Goal: Task Accomplishment & Management: Manage account settings

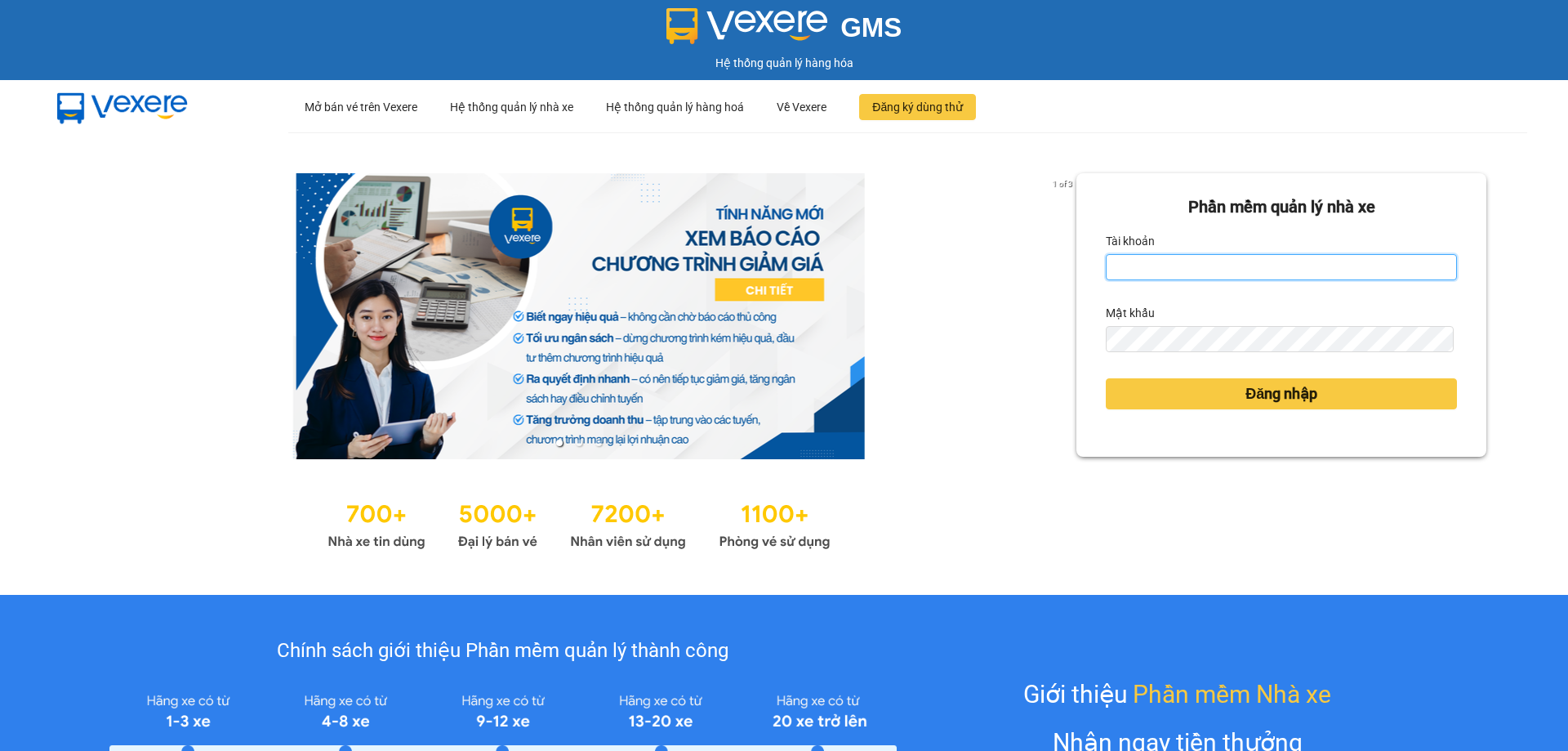
drag, startPoint x: 1206, startPoint y: 265, endPoint x: 1214, endPoint y: 271, distance: 10.0
click at [1206, 265] on input "Tài khoản" at bounding box center [1281, 266] width 351 height 26
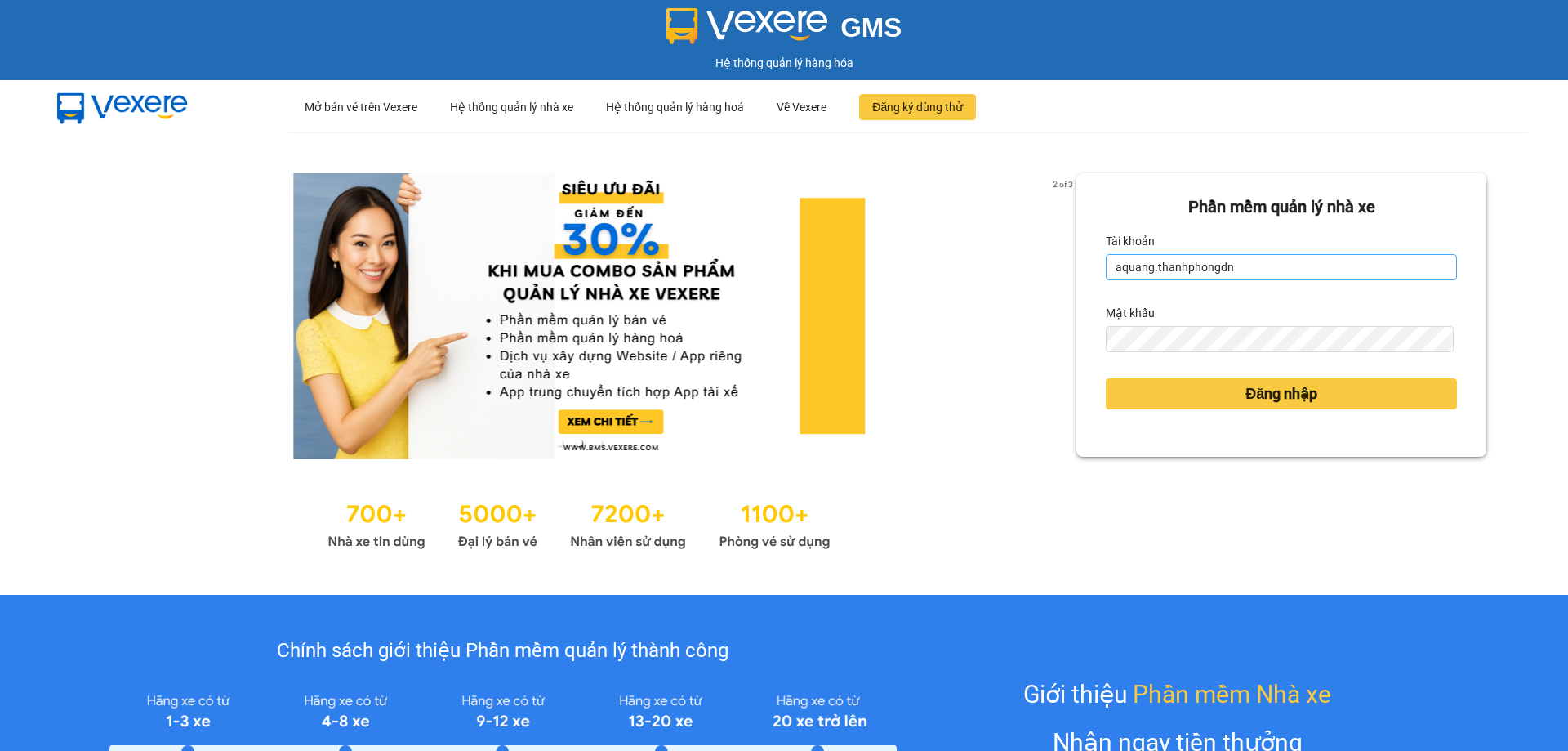
click at [1142, 268] on input "aquang.thanhphongdn" at bounding box center [1281, 266] width 351 height 26
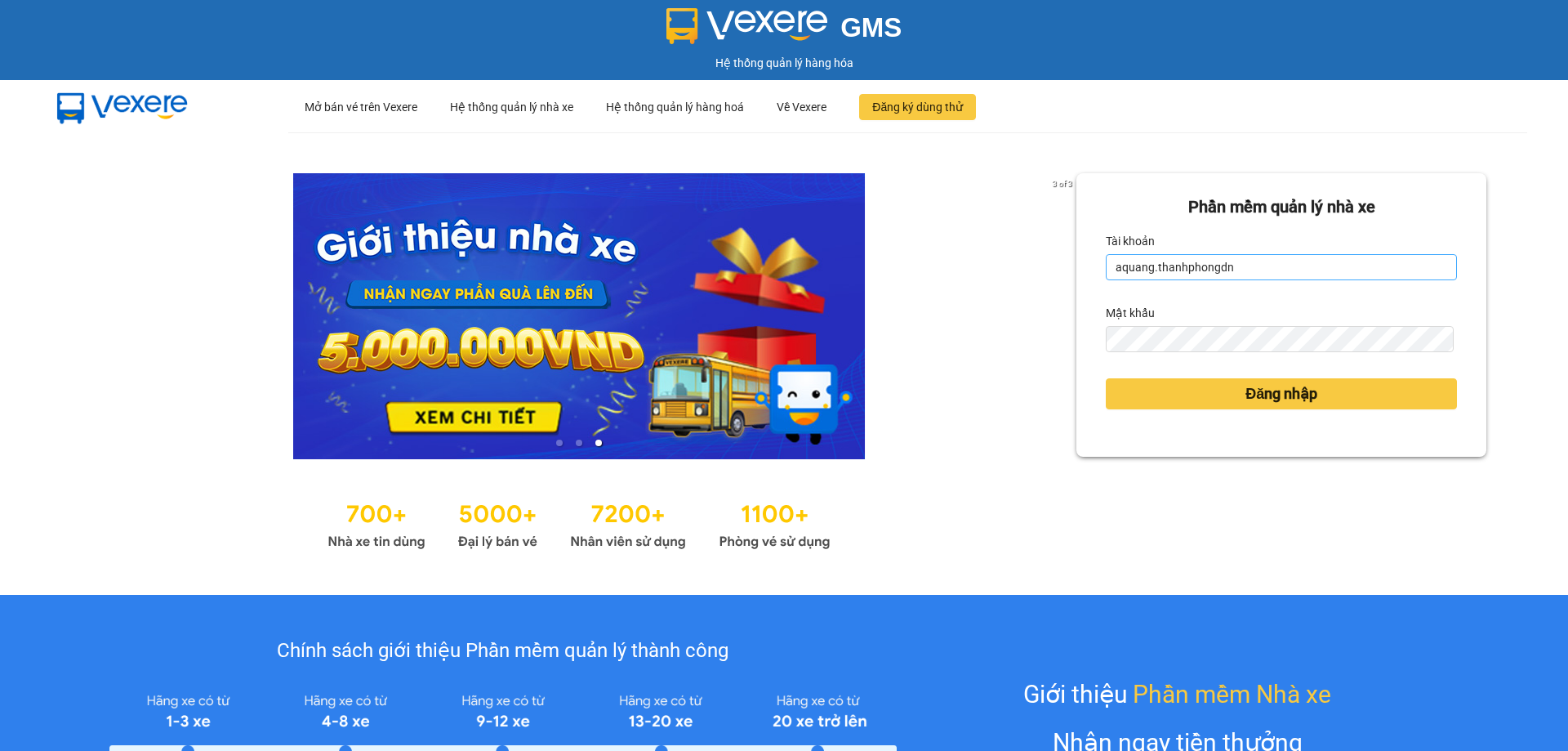
click at [1146, 272] on input "aquang.thanhphongdn" at bounding box center [1281, 266] width 351 height 26
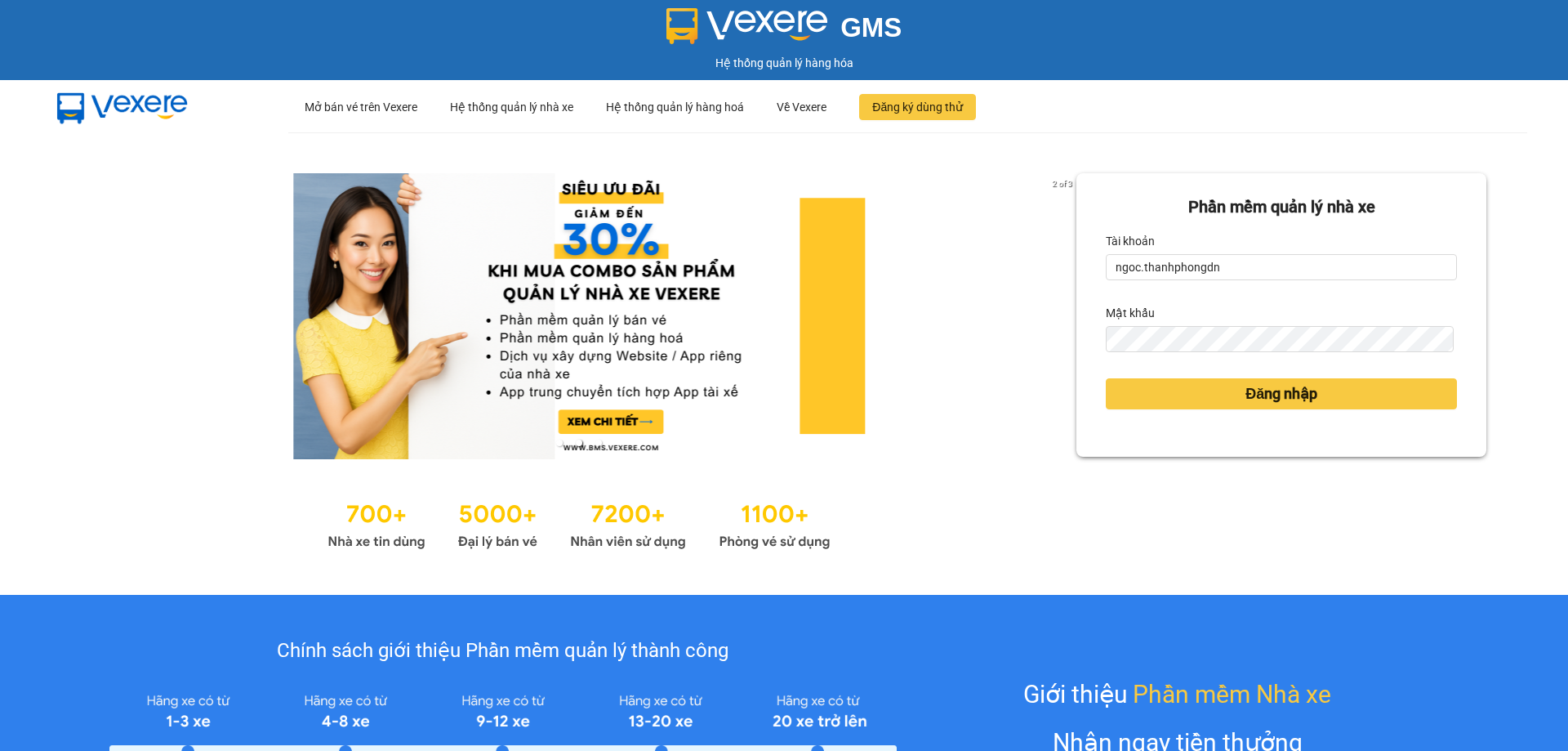
type input "ngoc.thanhphongdn"
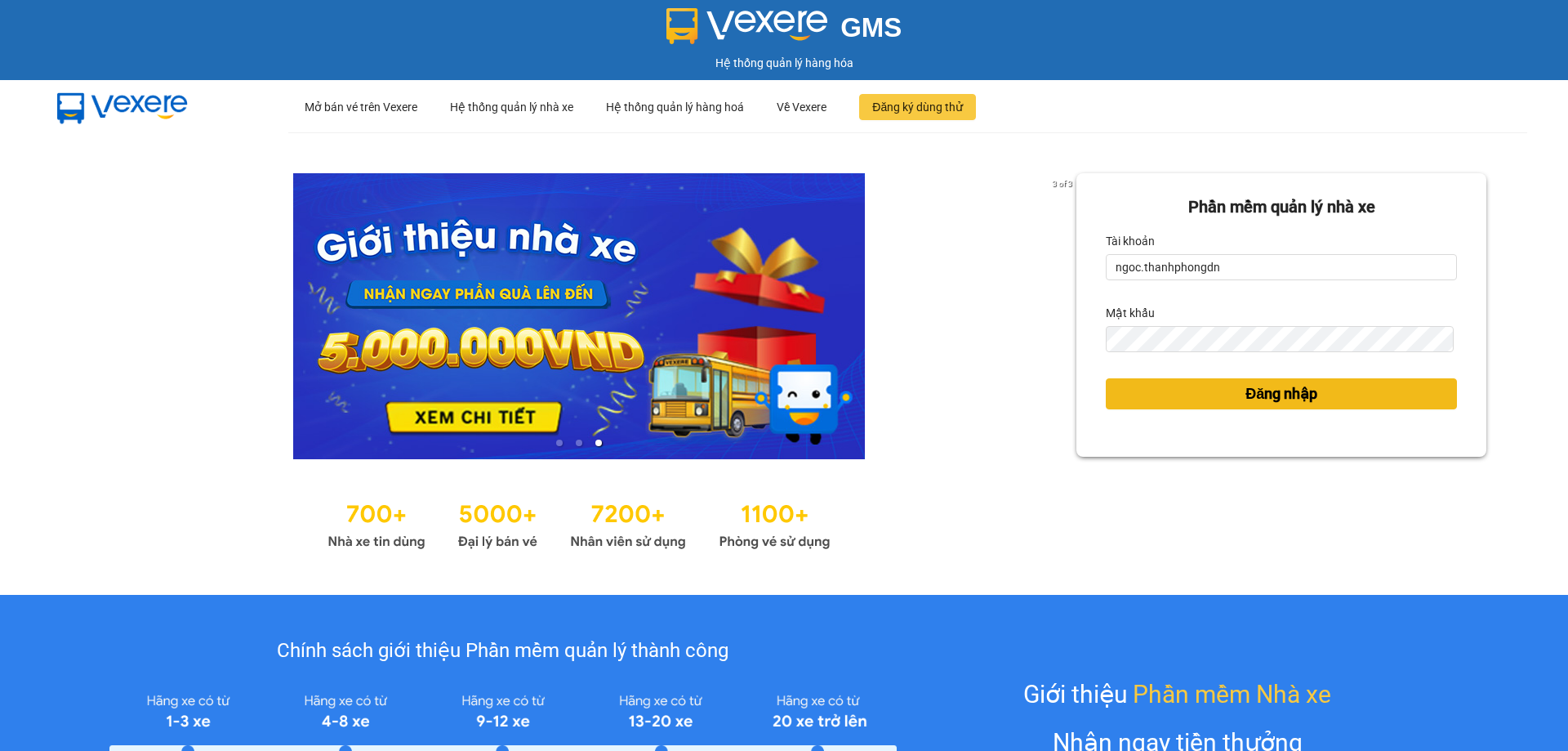
click at [1288, 399] on span "Đăng nhập" at bounding box center [1281, 393] width 72 height 23
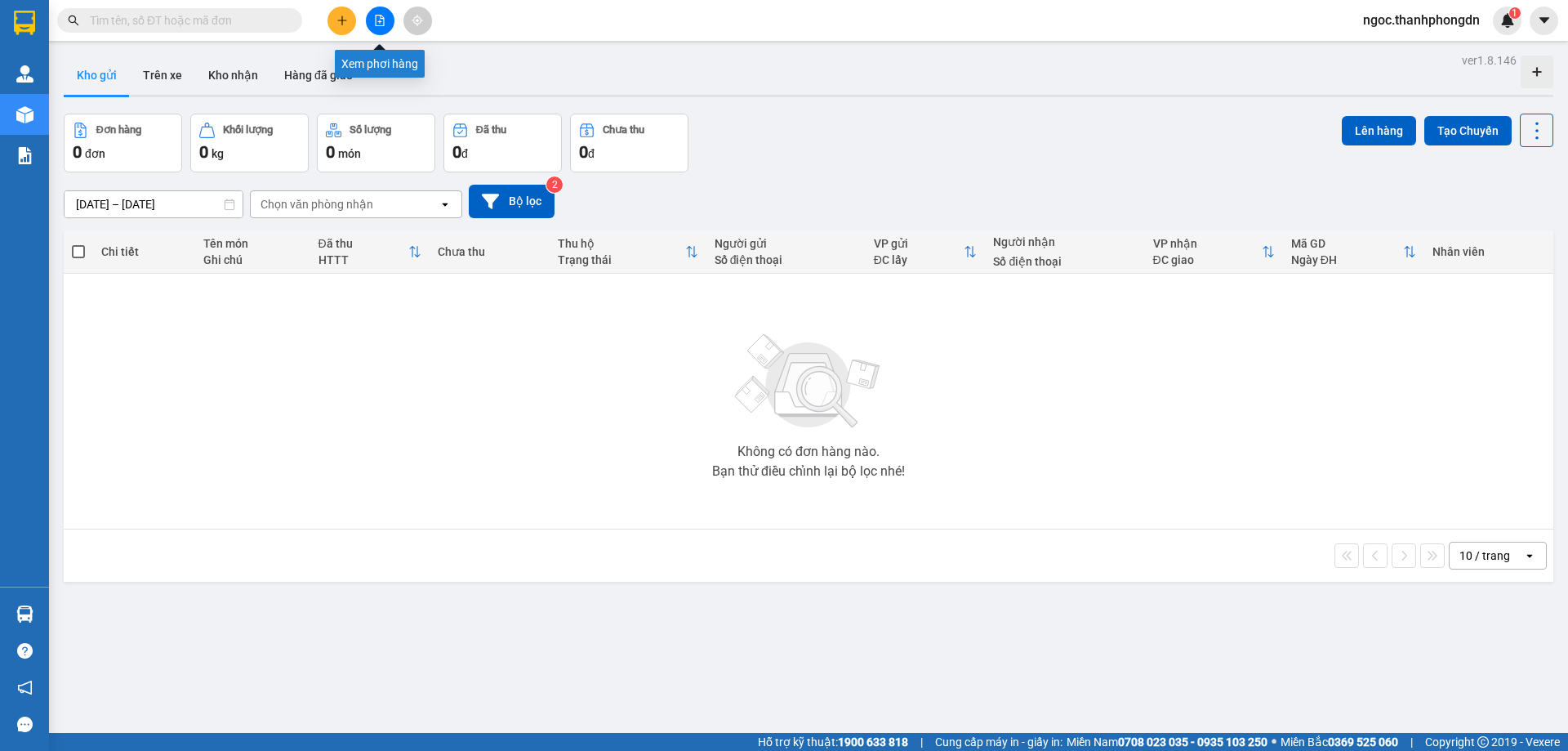
click at [378, 15] on icon "file-add" at bounding box center [379, 21] width 9 height 12
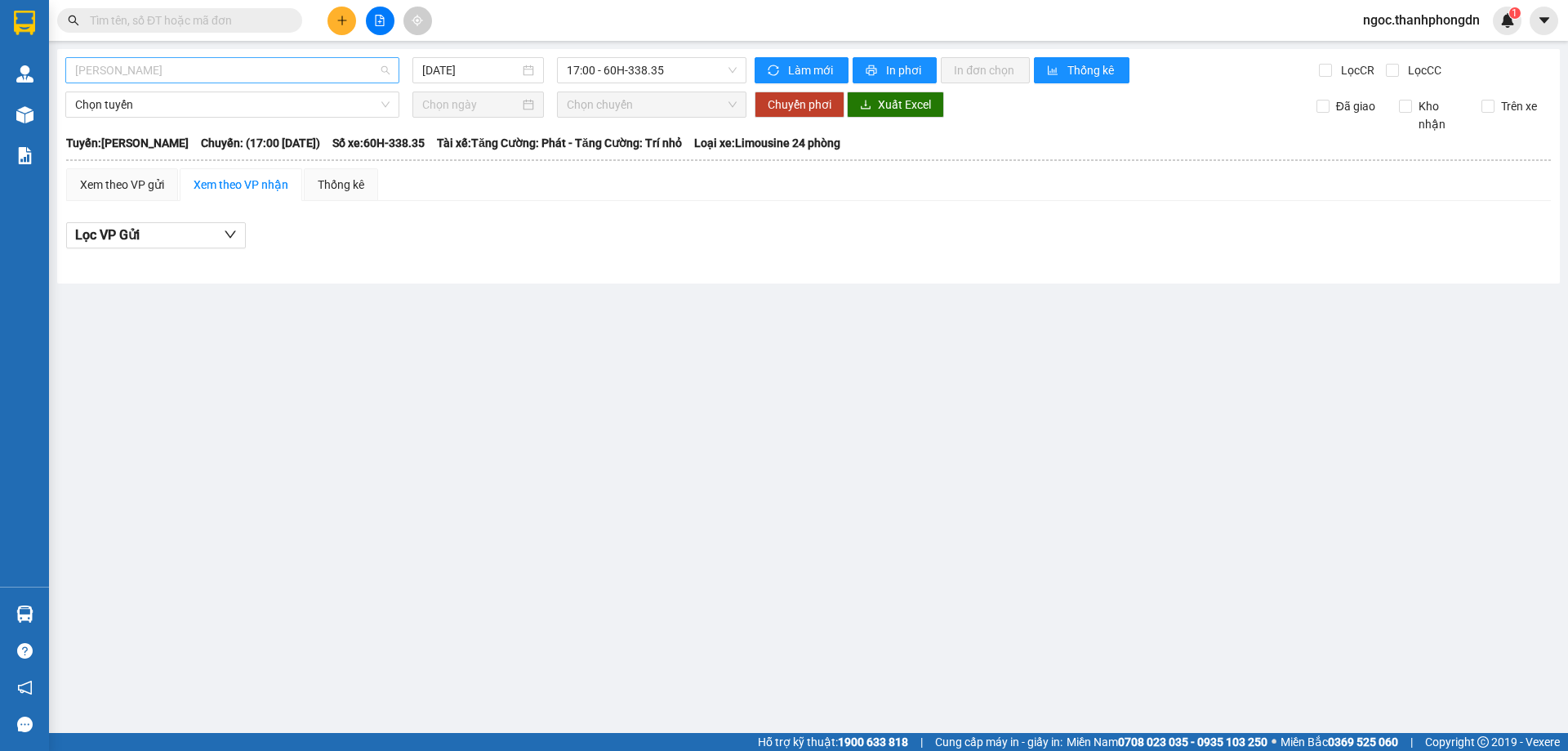
click at [194, 64] on span "[PERSON_NAME]" at bounding box center [232, 70] width 314 height 24
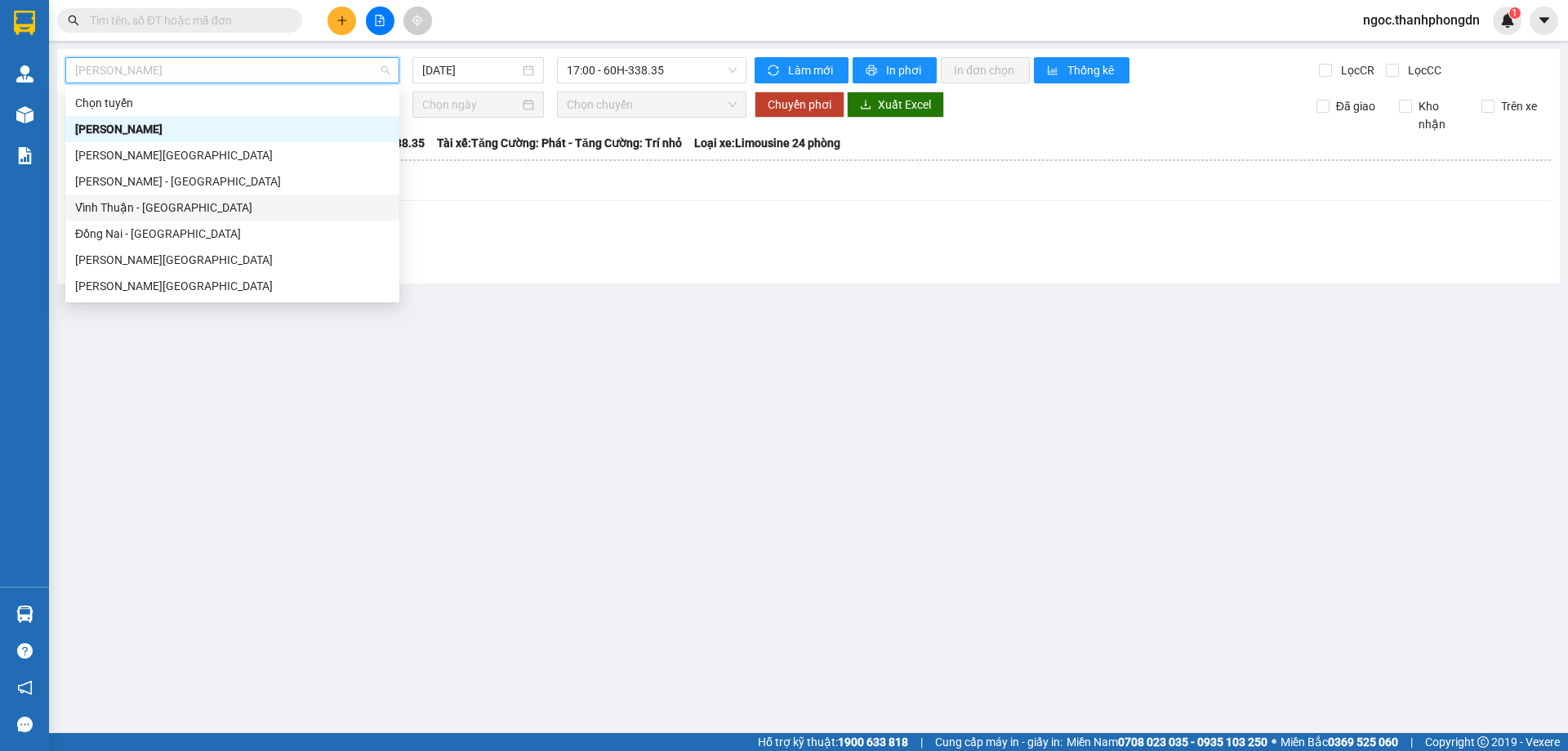
click at [176, 209] on div "Vĩnh Thuận - [GEOGRAPHIC_DATA]" at bounding box center [232, 208] width 314 height 18
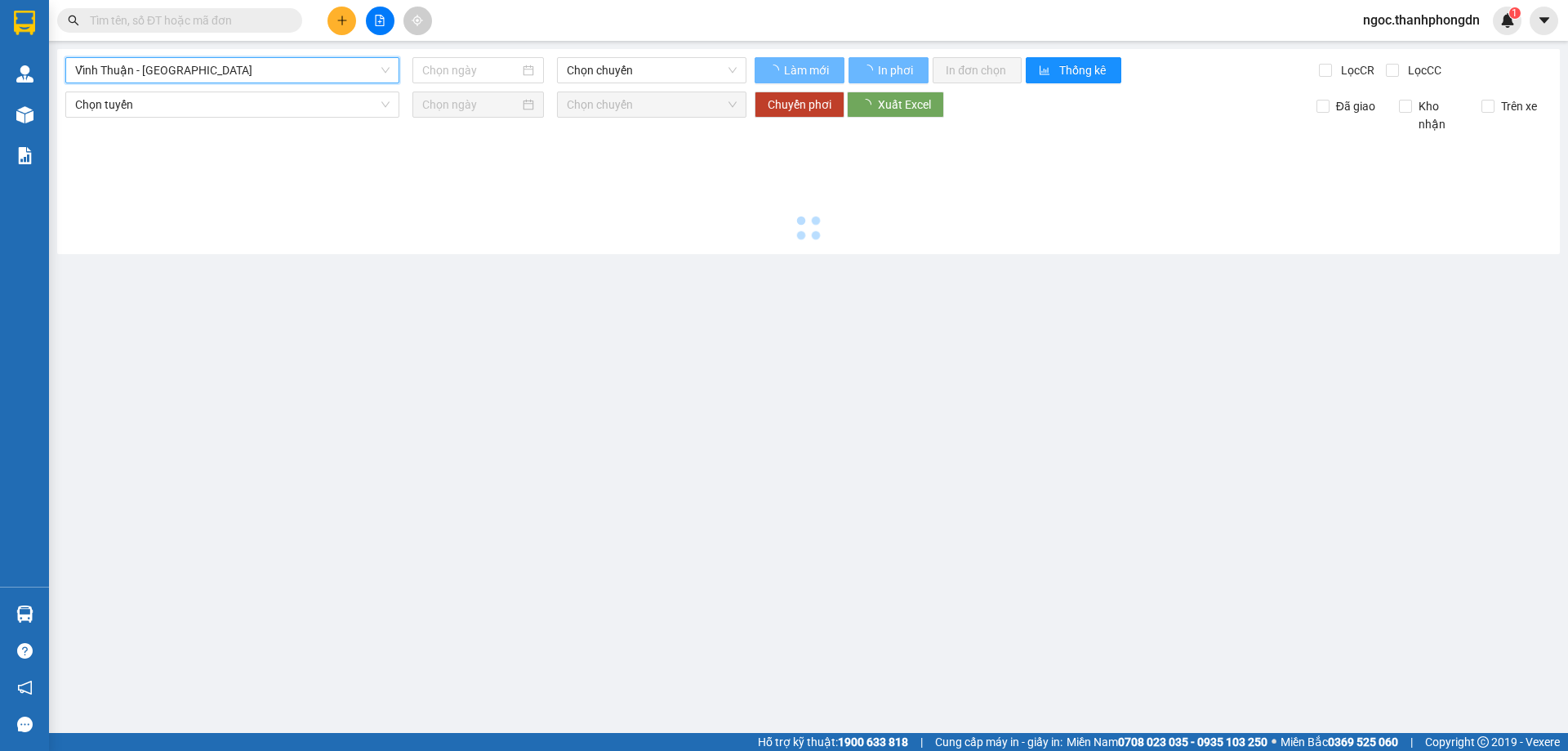
type input "[DATE]"
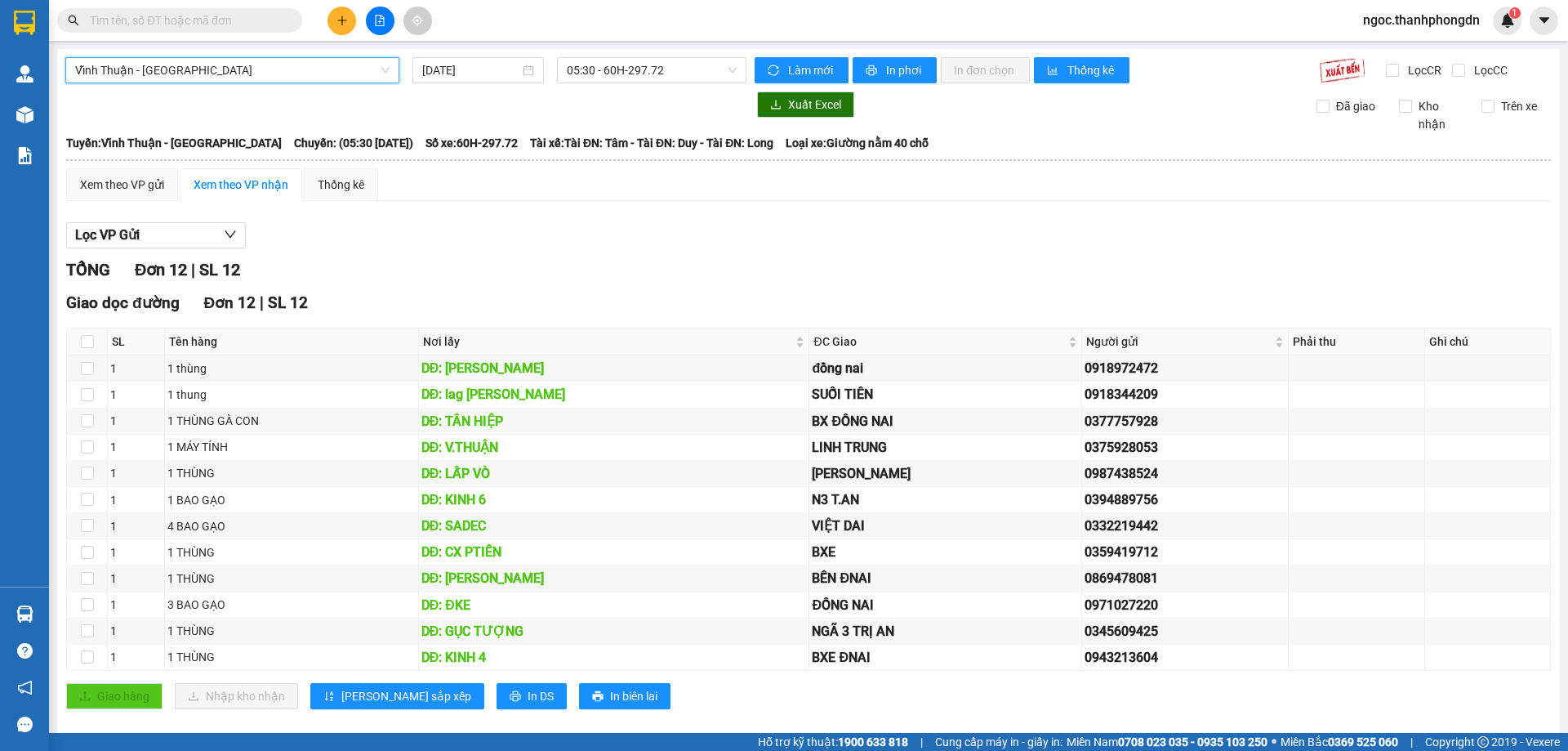
click at [359, 68] on span "Vĩnh Thuận - [GEOGRAPHIC_DATA]" at bounding box center [232, 70] width 314 height 24
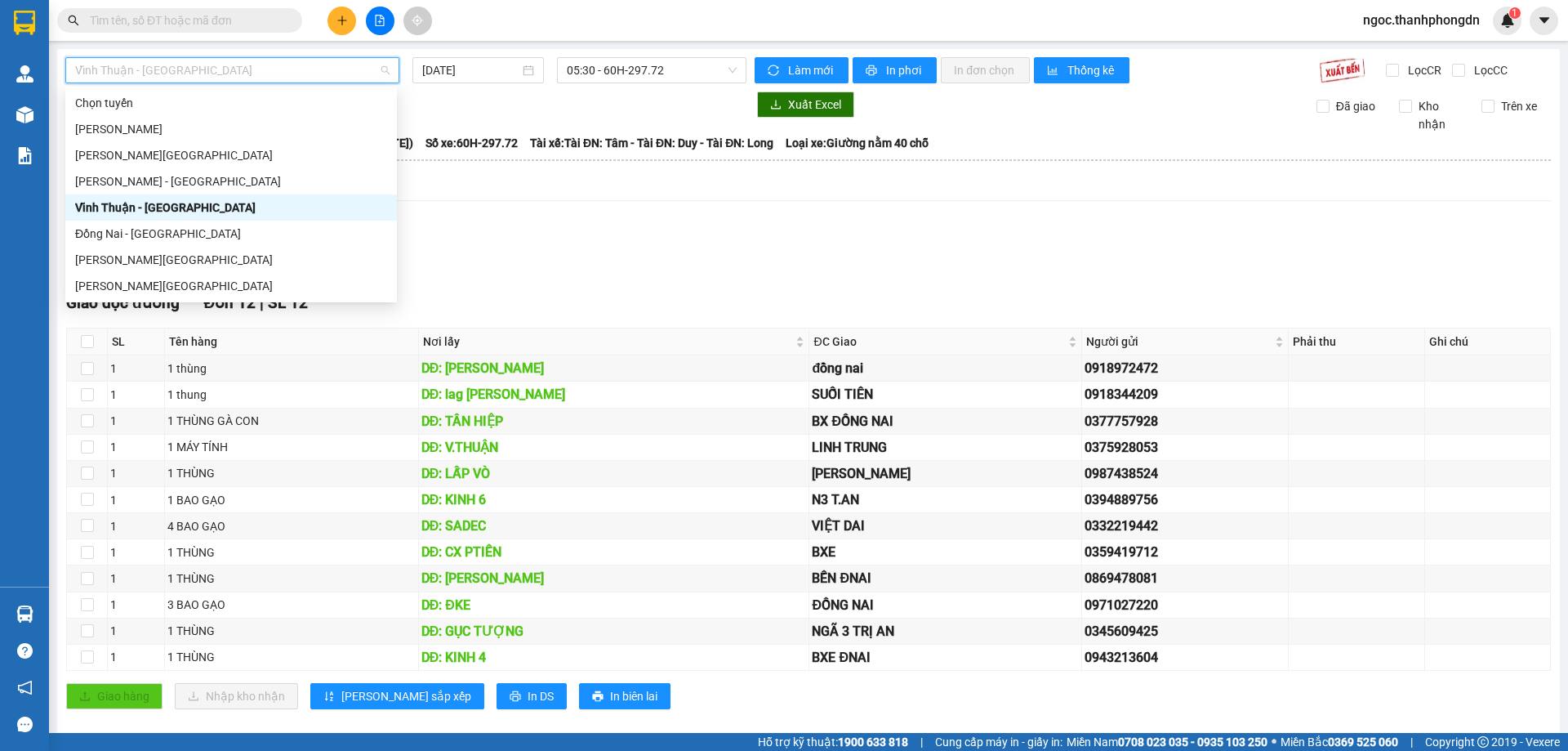
click at [169, 211] on div "Vĩnh Thuận - [GEOGRAPHIC_DATA]" at bounding box center [231, 208] width 312 height 18
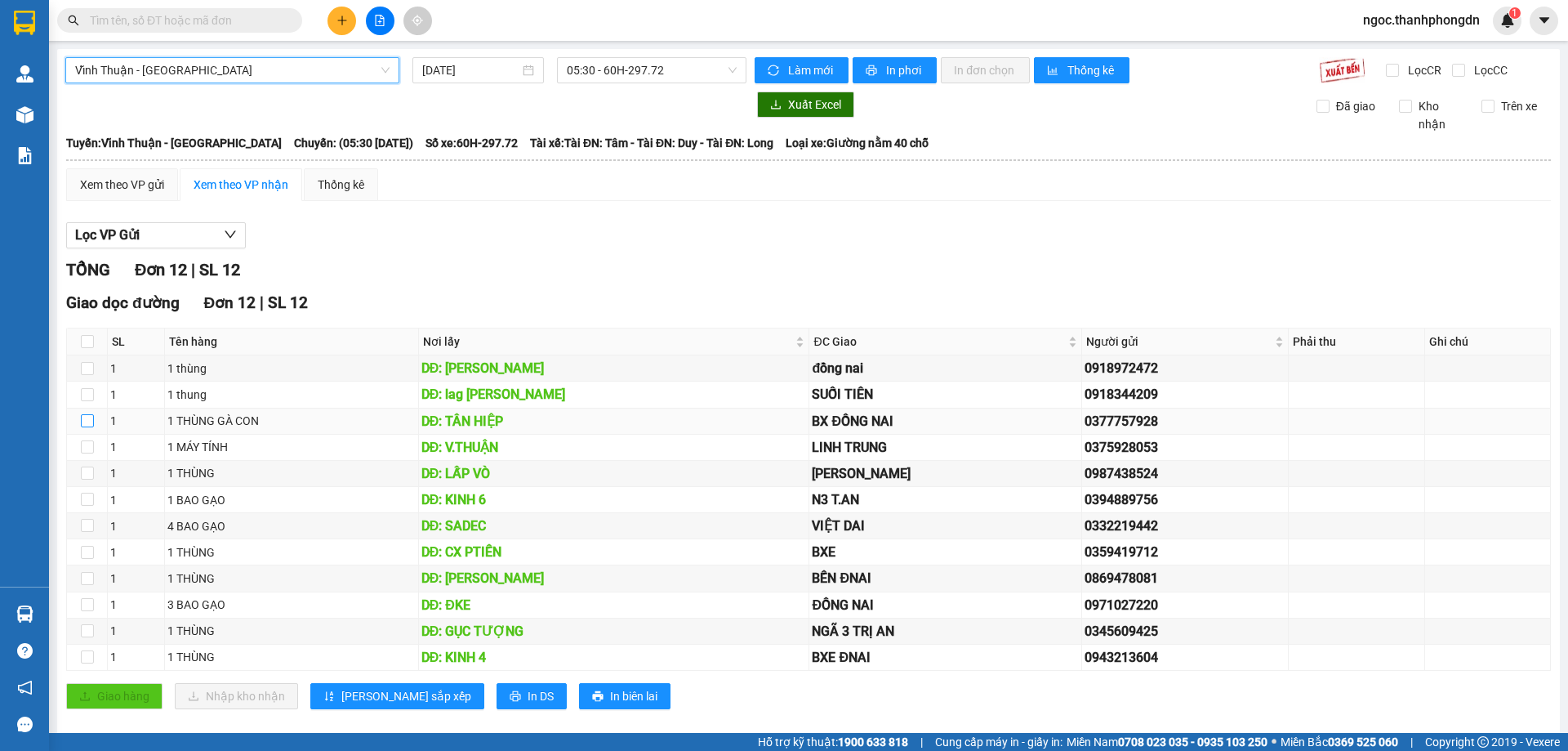
click at [93, 421] on input "checkbox" at bounding box center [88, 421] width 13 height 13
checkbox input "true"
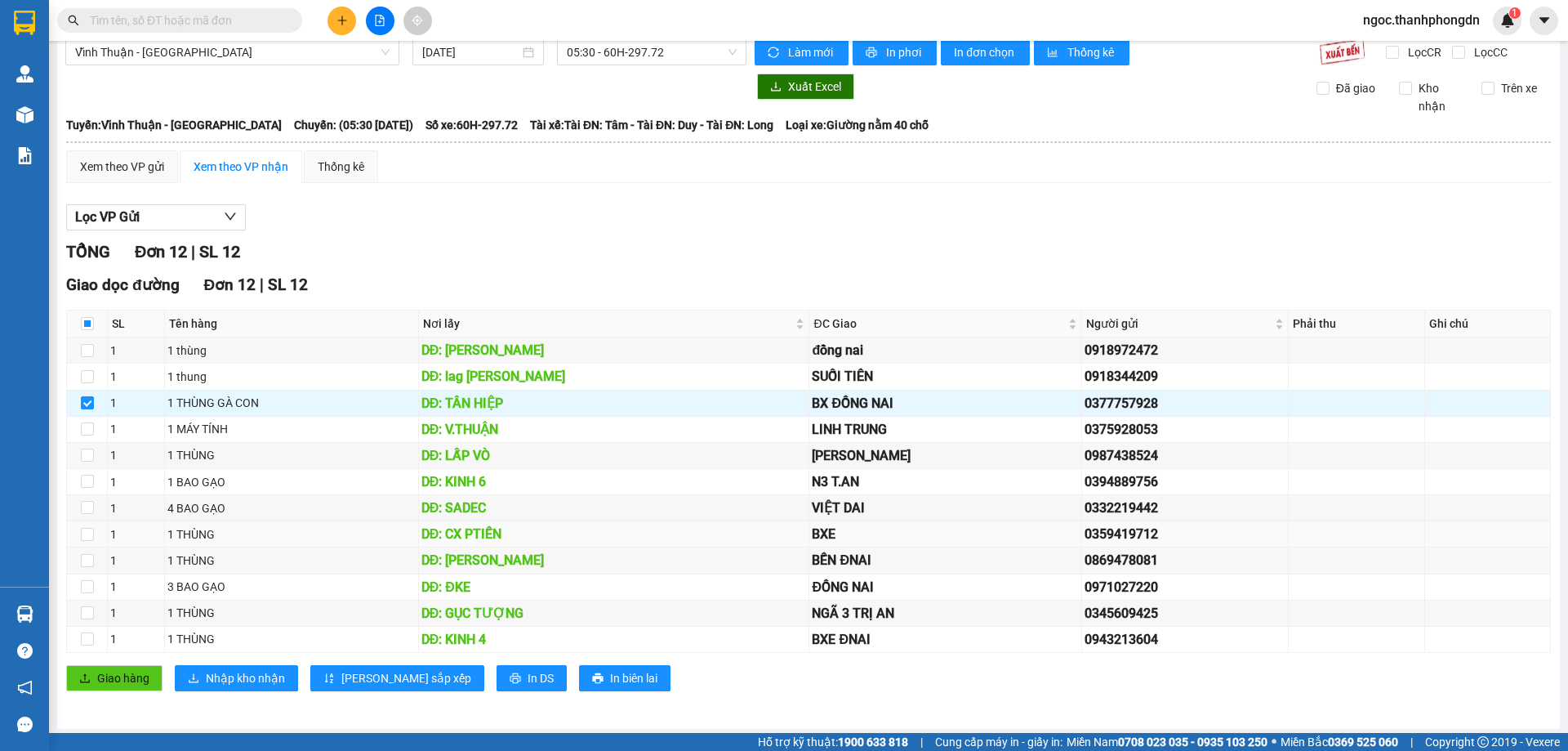
scroll to position [22, 0]
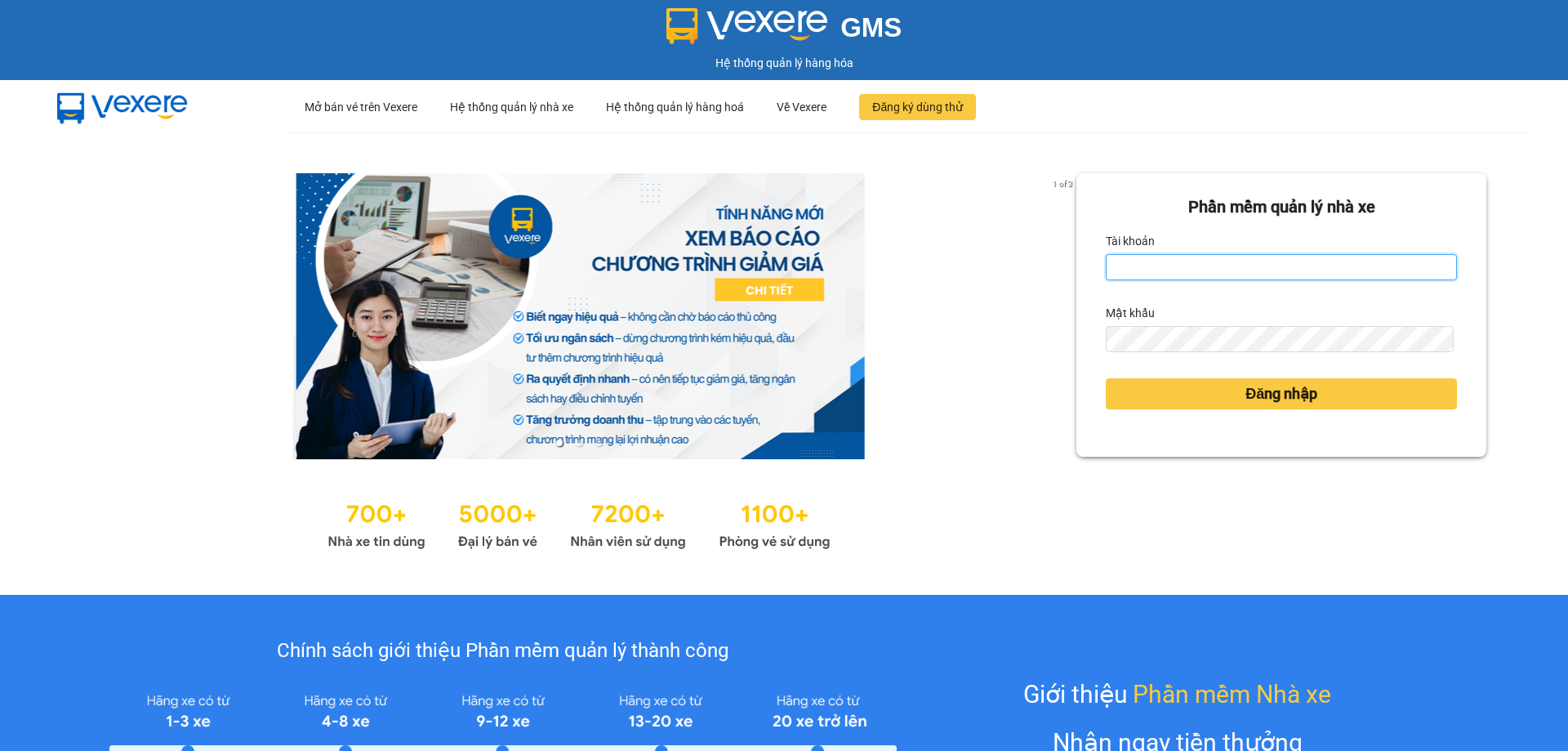
click at [1227, 277] on input "Tài khoản" at bounding box center [1281, 266] width 351 height 26
click at [1142, 269] on input "aquang.thanhphongdn" at bounding box center [1281, 266] width 351 height 26
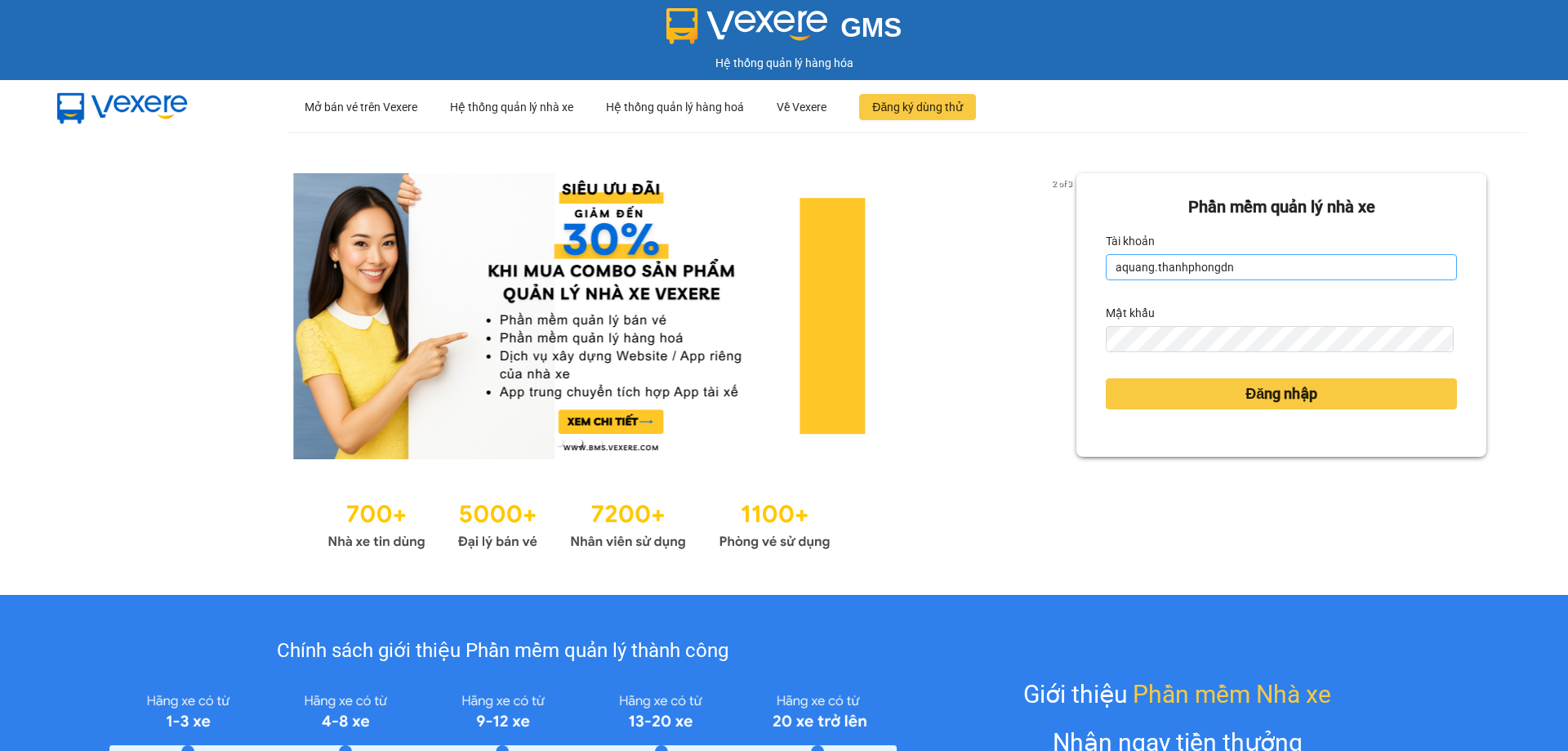
drag, startPoint x: 1145, startPoint y: 270, endPoint x: 1165, endPoint y: 276, distance: 20.9
click at [1145, 270] on input "aquang.thanhphongdn" at bounding box center [1281, 266] width 351 height 26
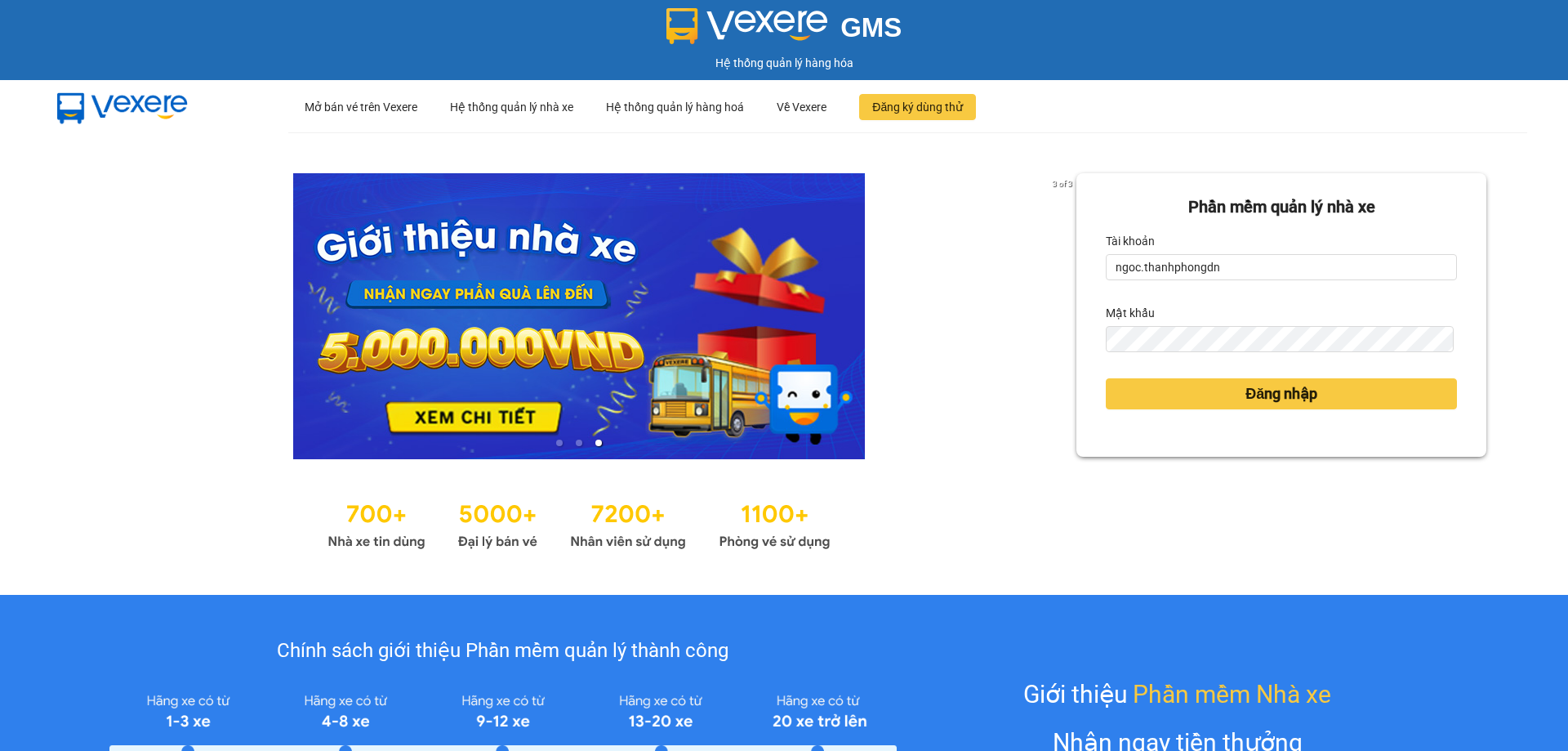
type input "ngoc.thanhphongdn"
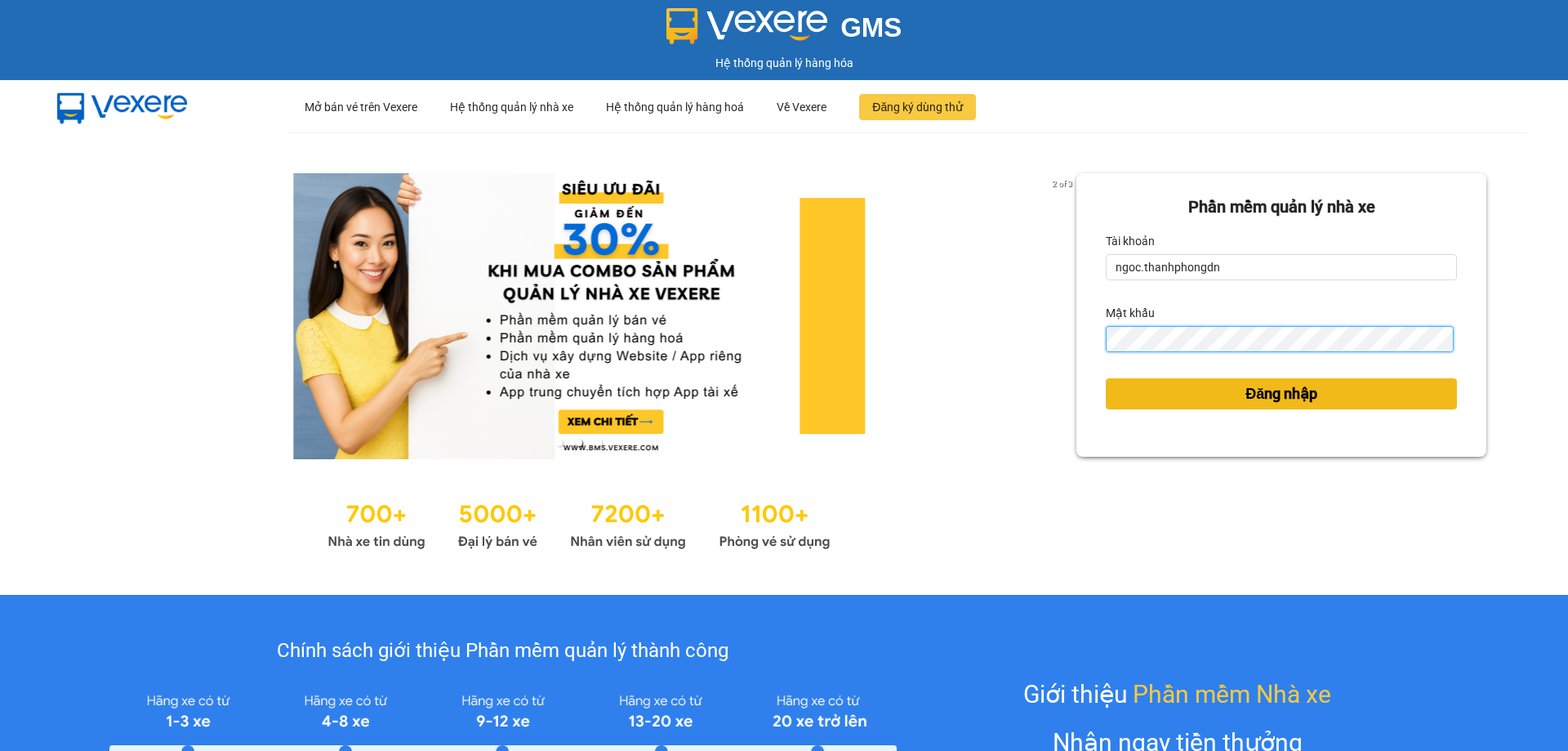
click at [1106, 378] on button "Đăng nhập" at bounding box center [1281, 393] width 351 height 31
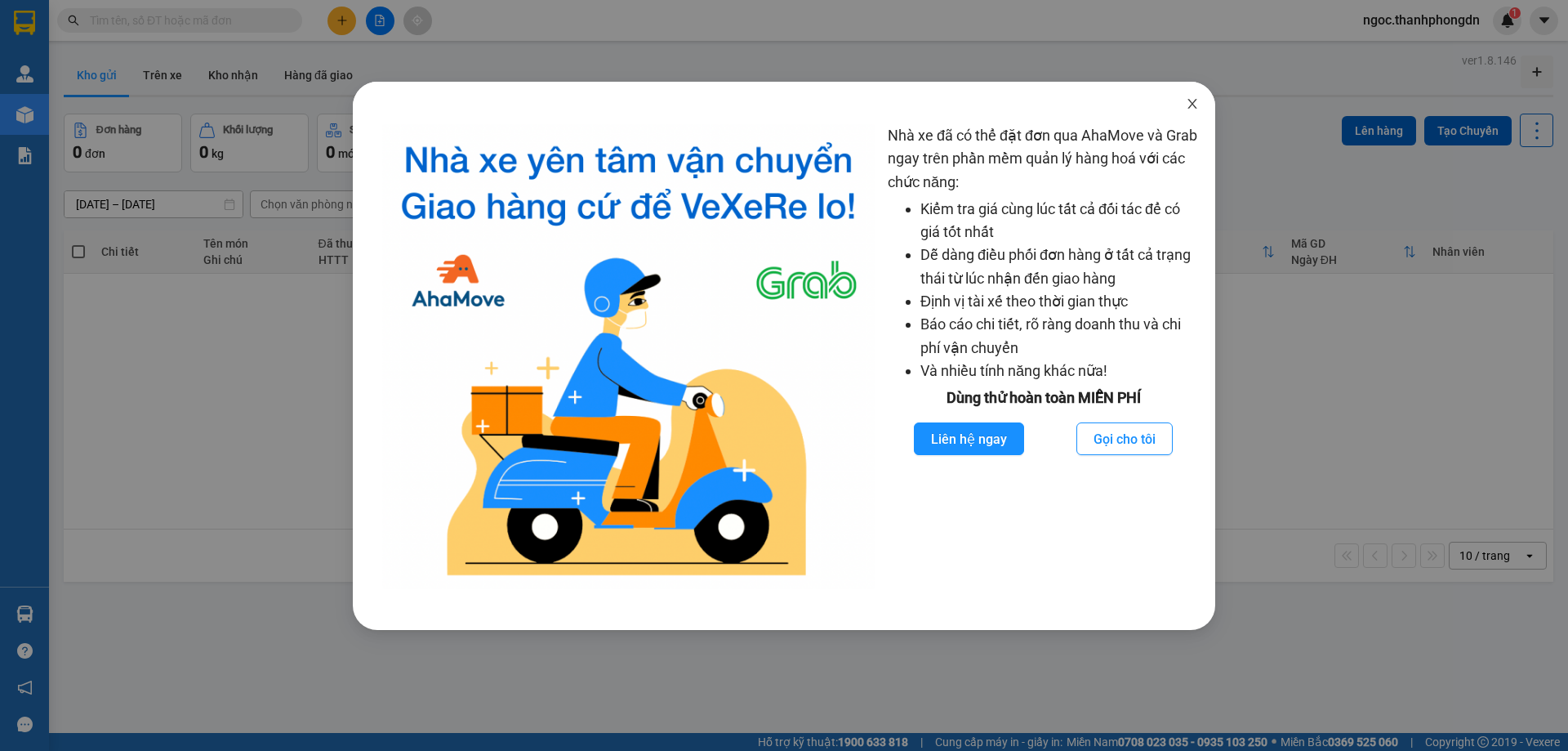
click at [1194, 103] on icon "close" at bounding box center [1193, 104] width 13 height 13
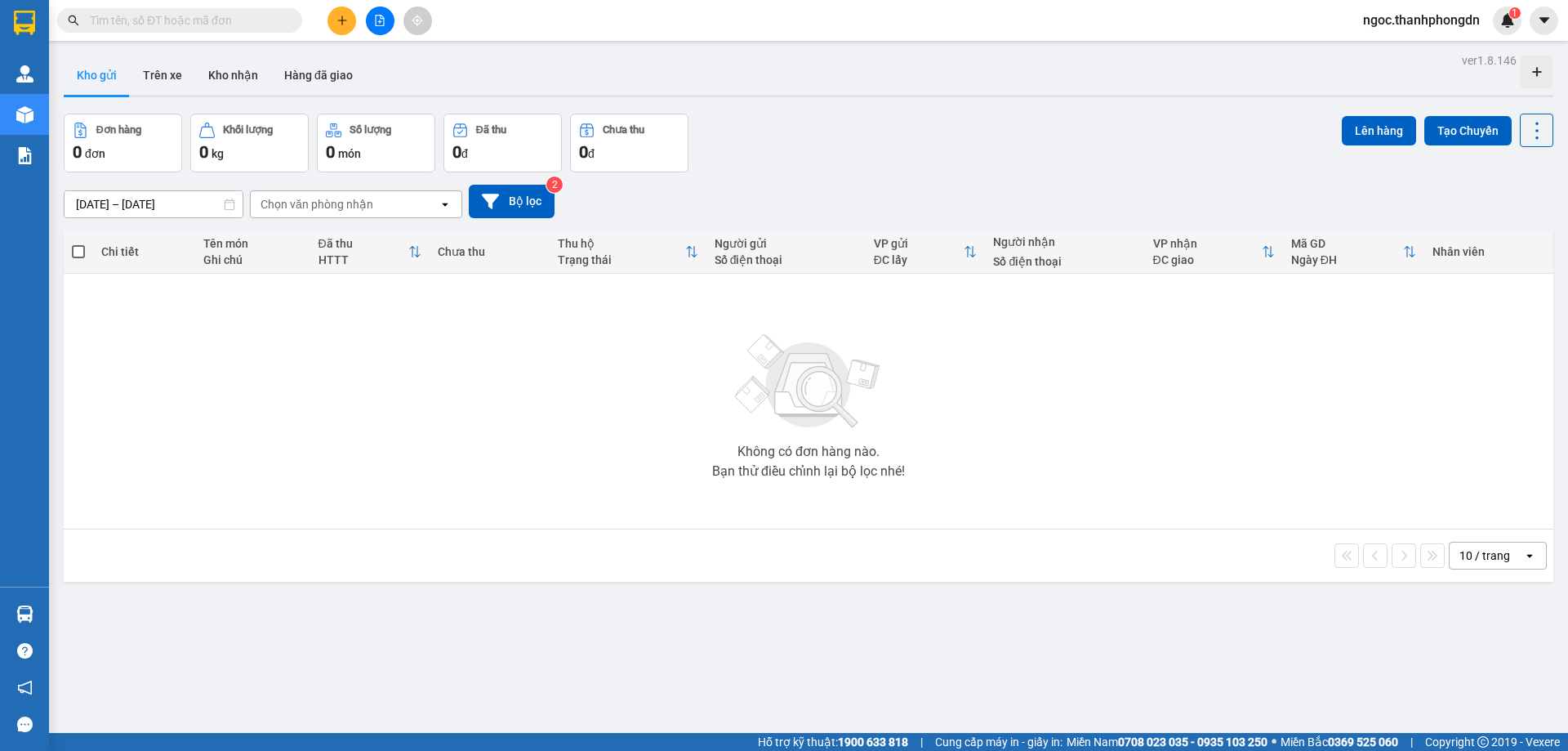
click at [110, 204] on input "[DATE] – [DATE]" at bounding box center [153, 204] width 178 height 26
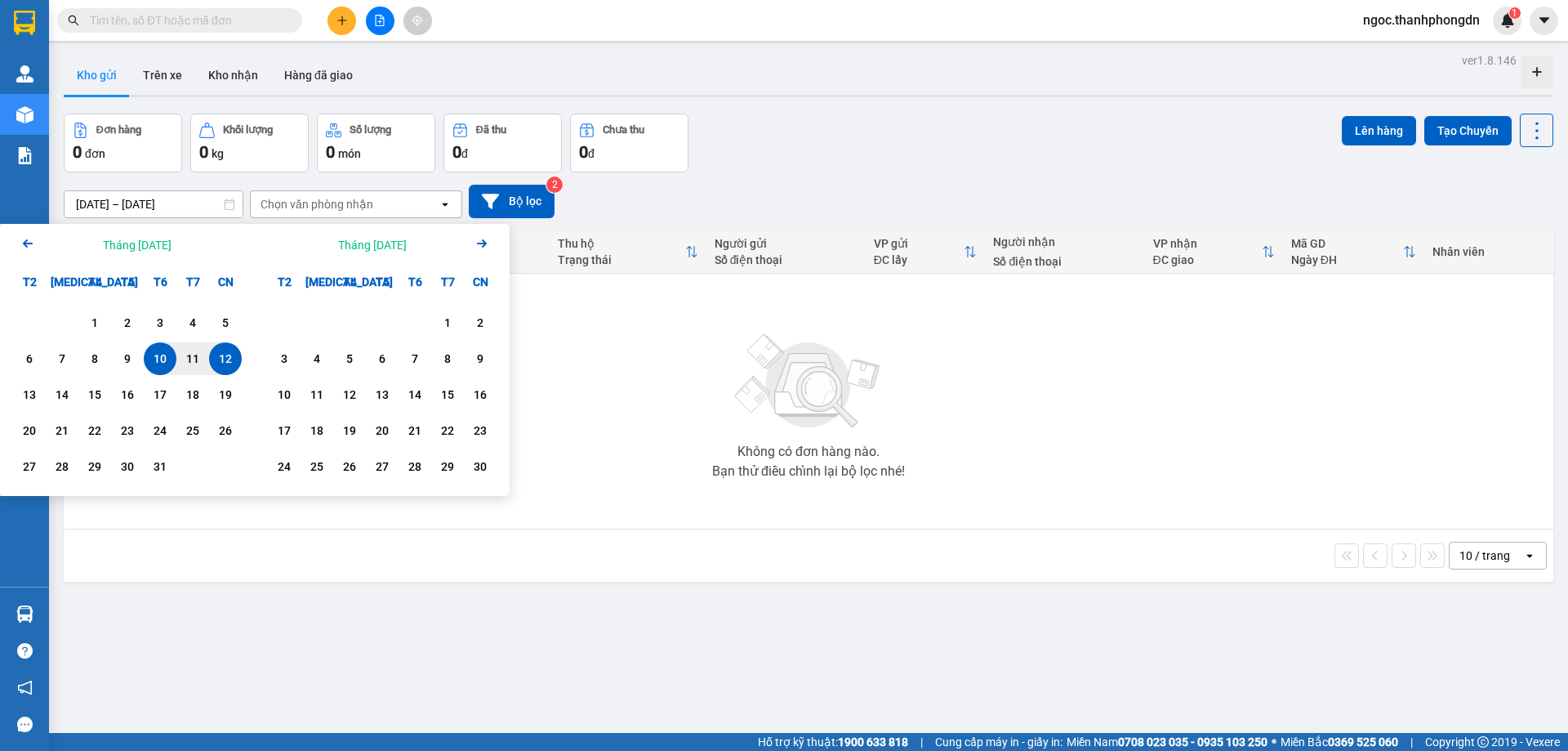
click at [222, 360] on div "12" at bounding box center [225, 358] width 23 height 19
click at [219, 357] on div "12" at bounding box center [225, 358] width 23 height 19
type input "12/10/2025 – 12/10/2025"
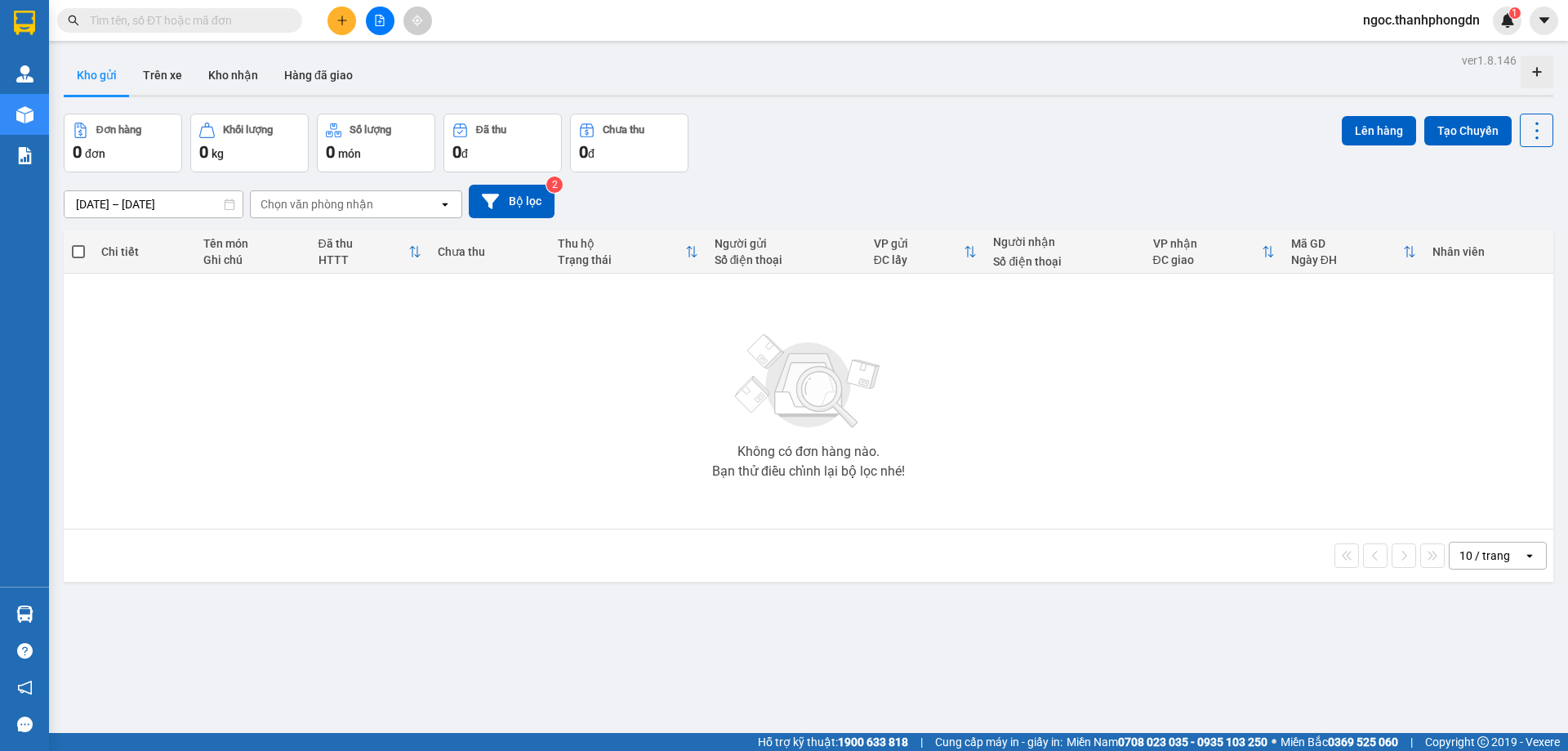
click at [371, 22] on button at bounding box center [380, 21] width 28 height 28
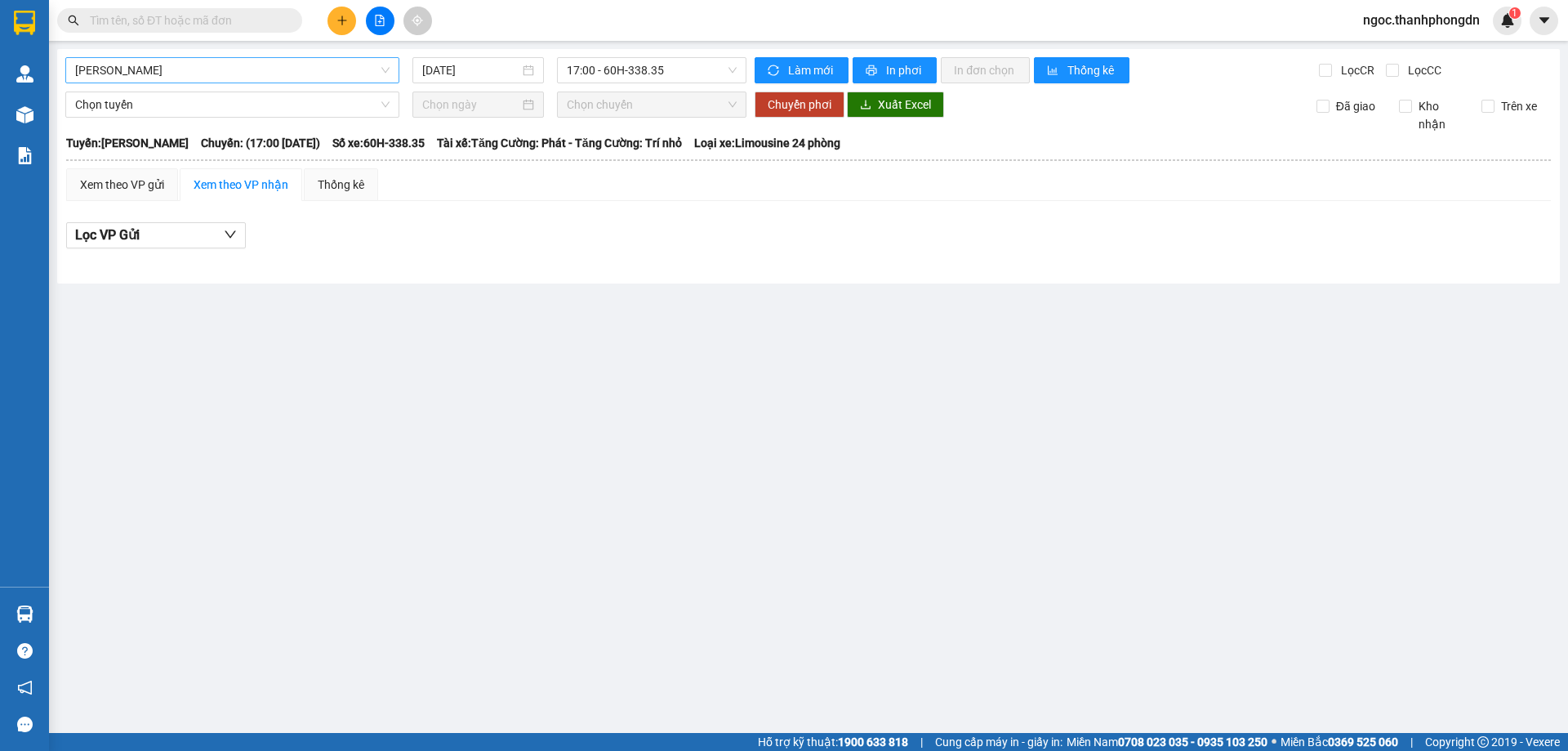
click at [244, 72] on span "[PERSON_NAME]" at bounding box center [232, 70] width 314 height 24
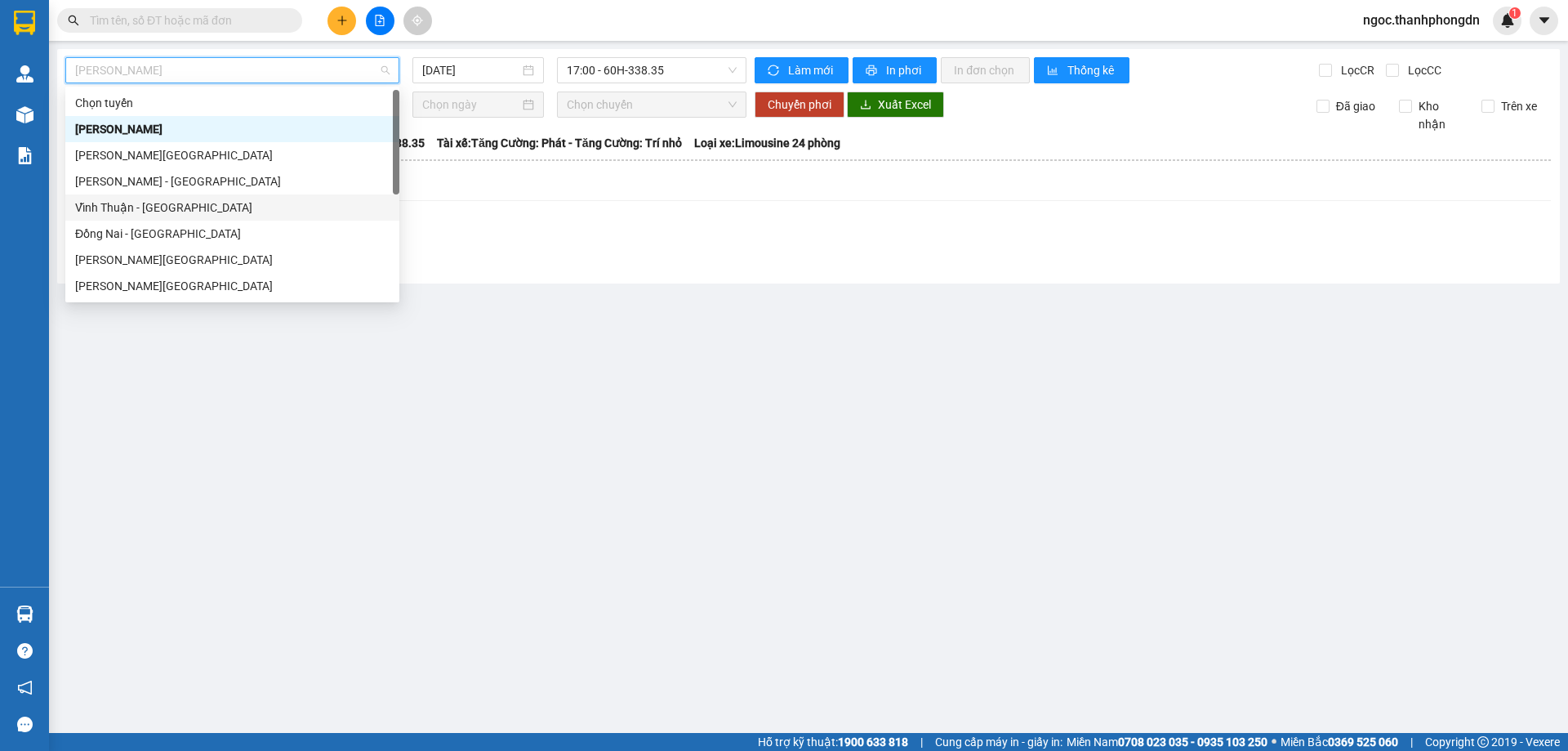
click at [140, 203] on div "Vĩnh Thuận - [GEOGRAPHIC_DATA]" at bounding box center [232, 208] width 314 height 18
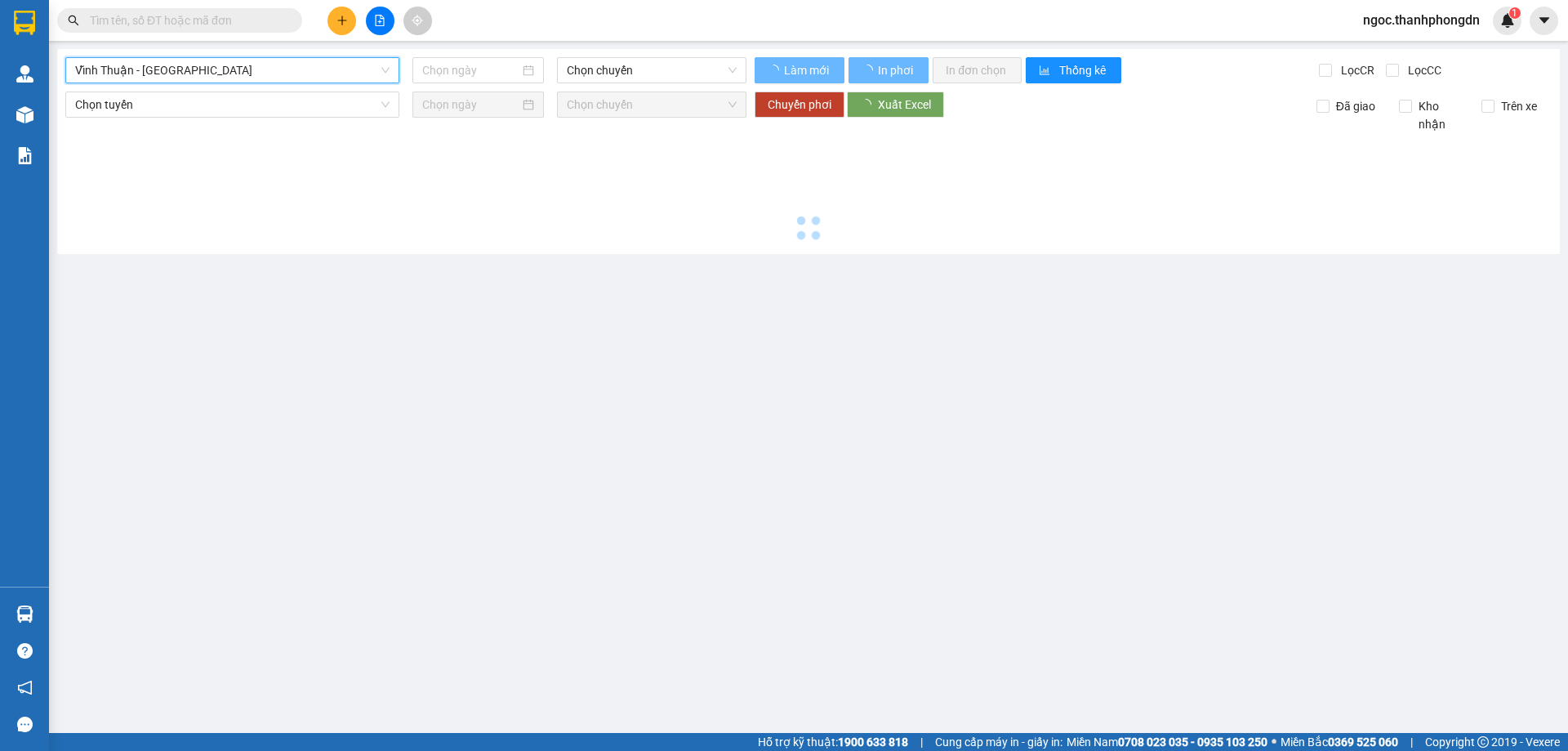
type input "[DATE]"
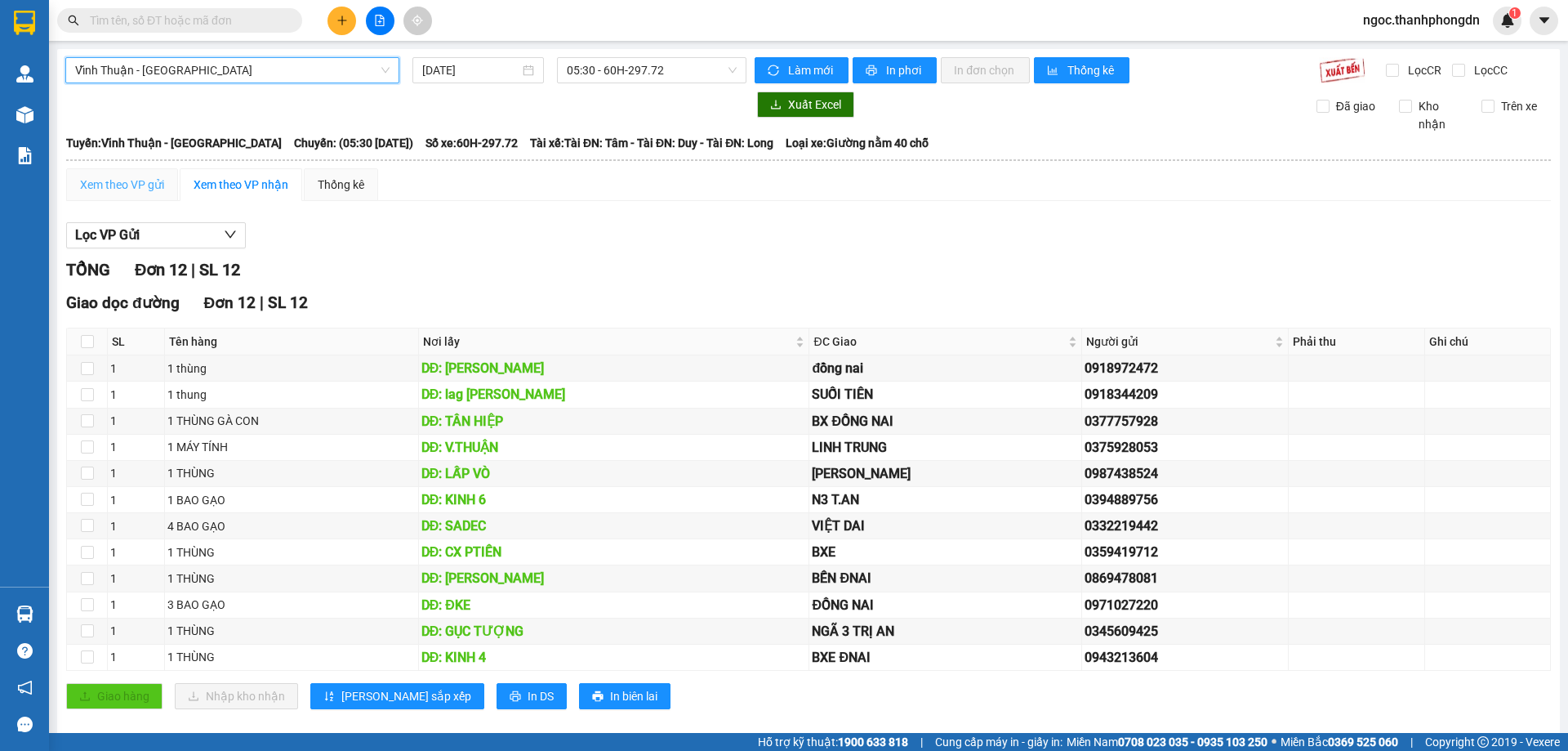
click at [124, 174] on div "Xem theo VP gửi" at bounding box center [122, 184] width 112 height 33
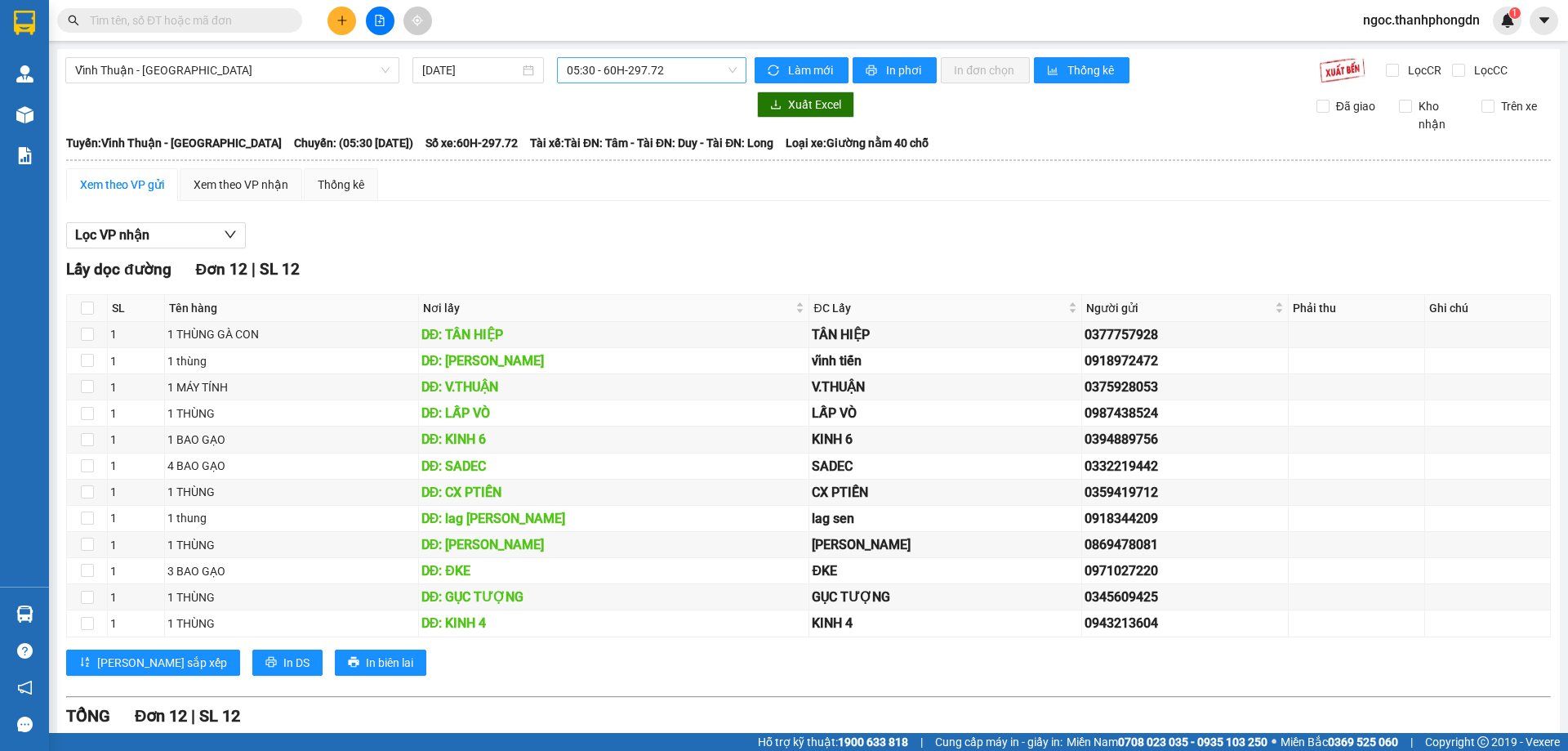
click at [726, 70] on span "05:30 - 60H-297.72" at bounding box center [651, 70] width 170 height 24
click at [646, 150] on div "14:45 (TC) - 60H-305.31" at bounding box center [626, 155] width 128 height 18
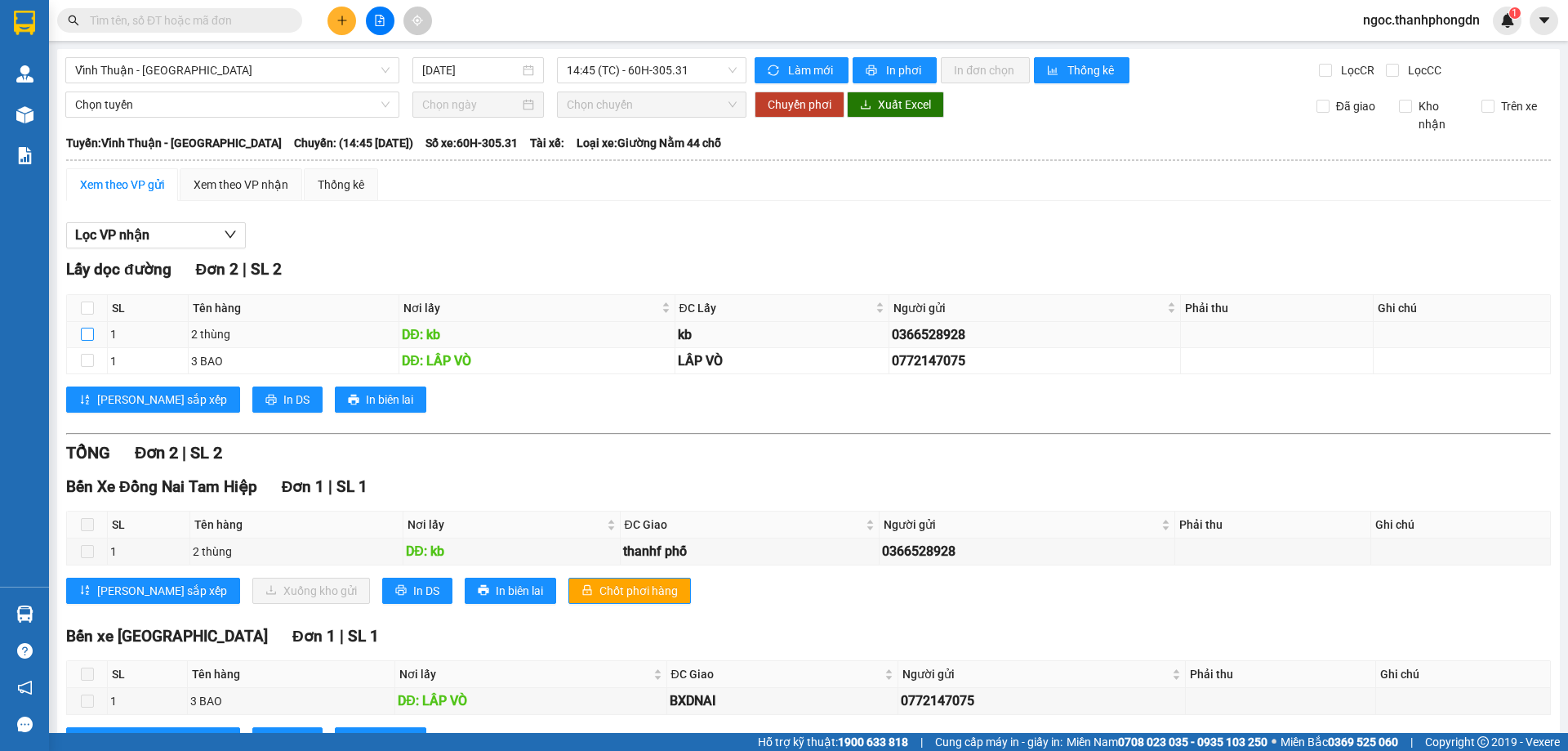
click at [89, 332] on input "checkbox" at bounding box center [88, 335] width 13 height 13
checkbox input "true"
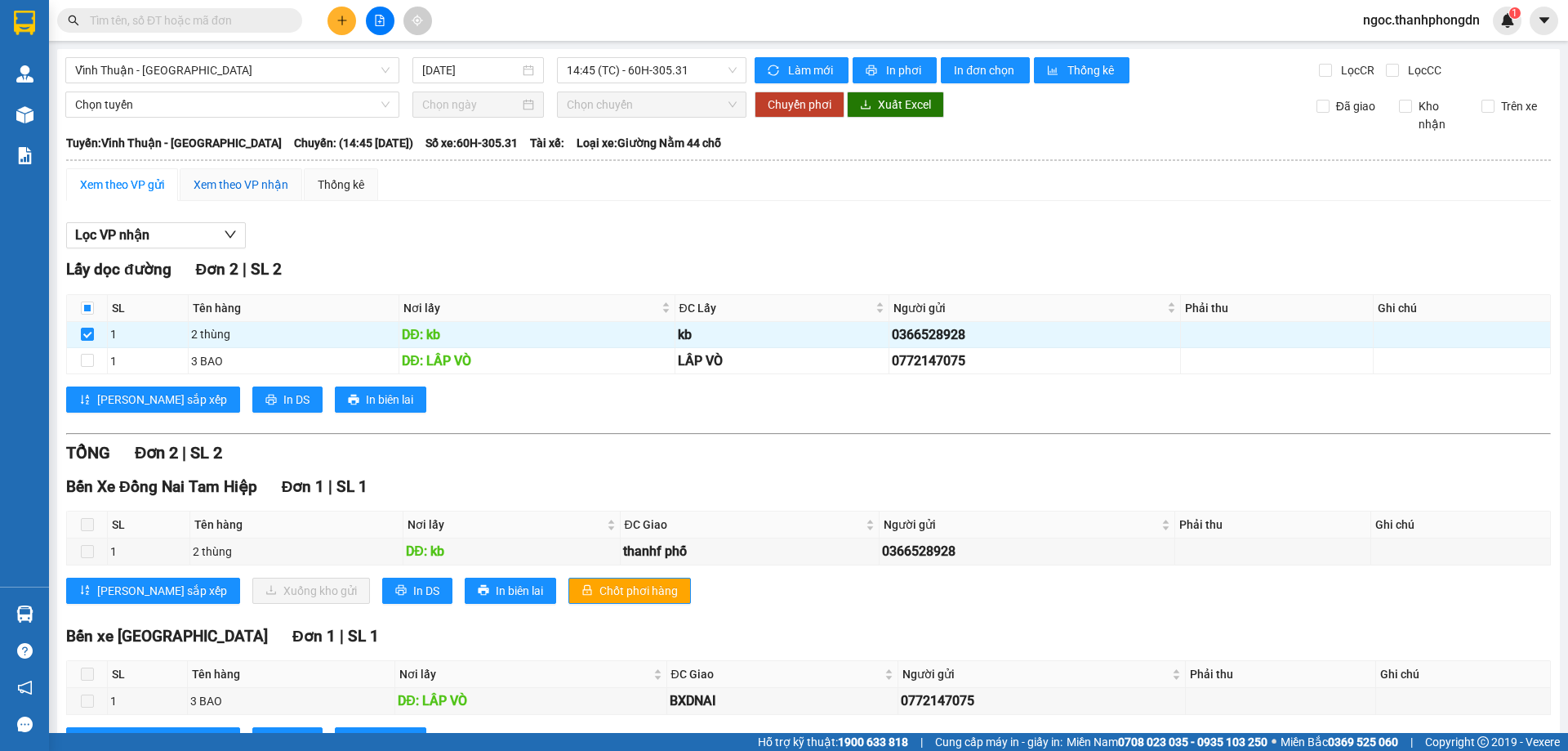
click at [213, 184] on div "Xem theo VP nhận" at bounding box center [241, 185] width 95 height 18
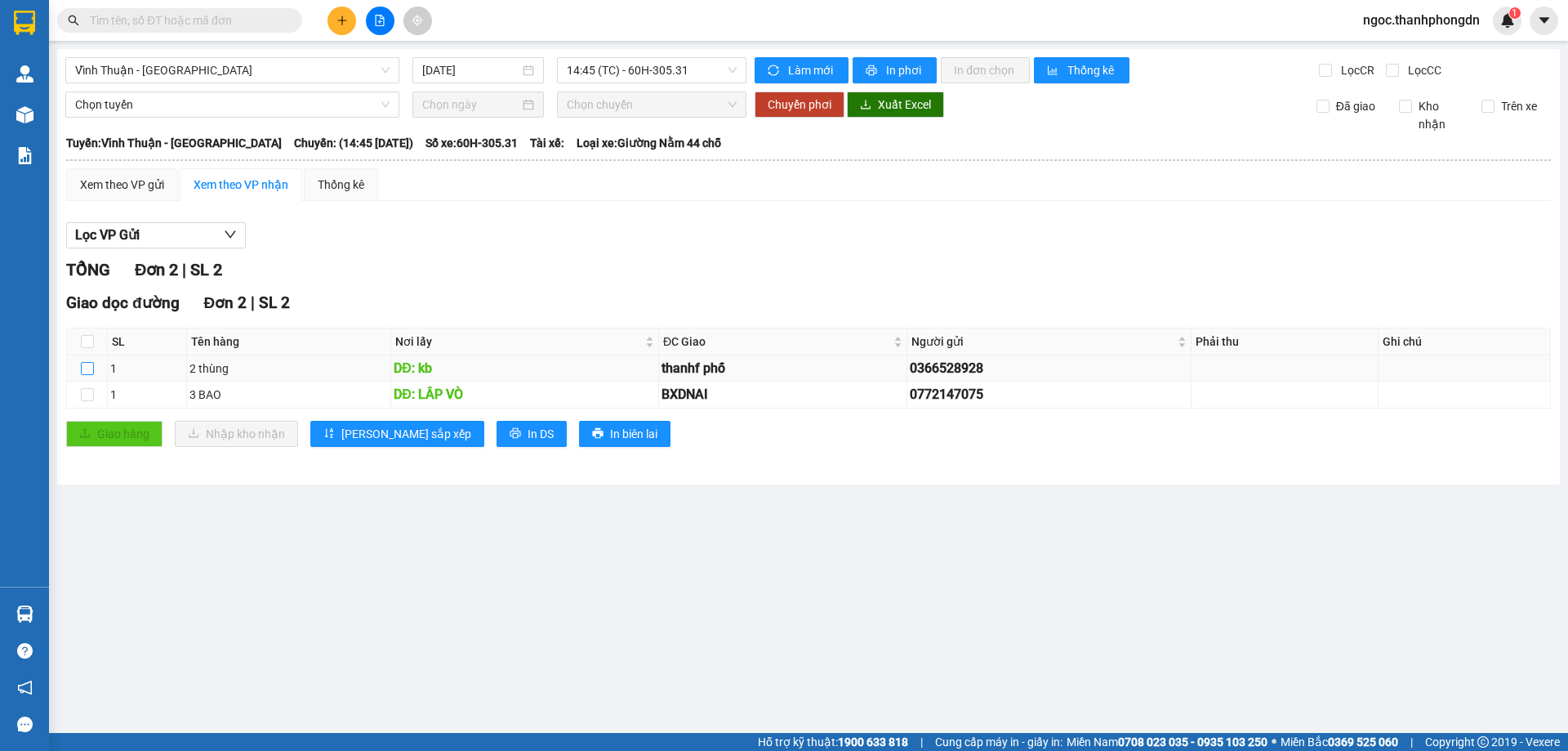
click at [85, 367] on input "checkbox" at bounding box center [88, 369] width 13 height 13
checkbox input "true"
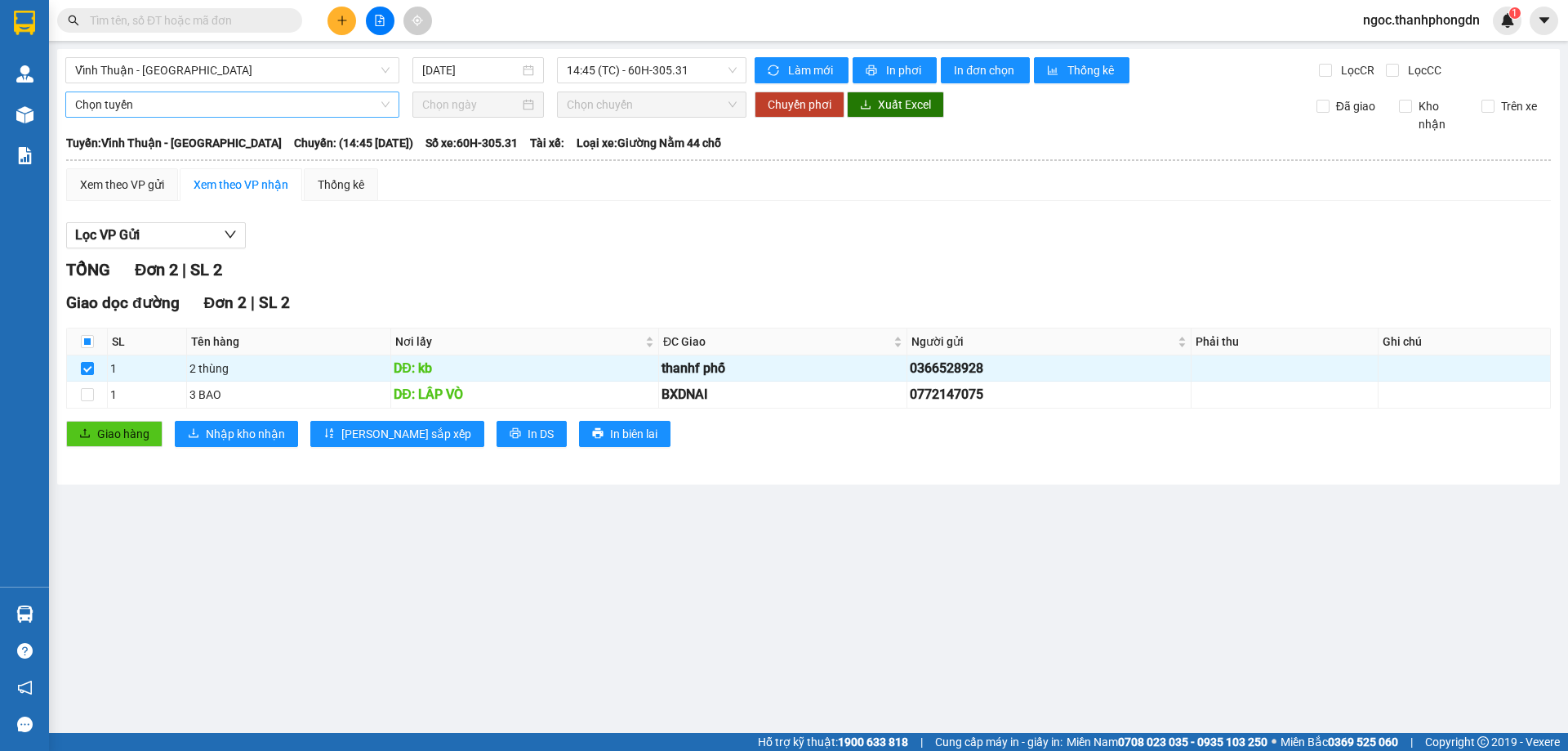
click at [229, 111] on span "Chọn tuyến" at bounding box center [232, 104] width 314 height 24
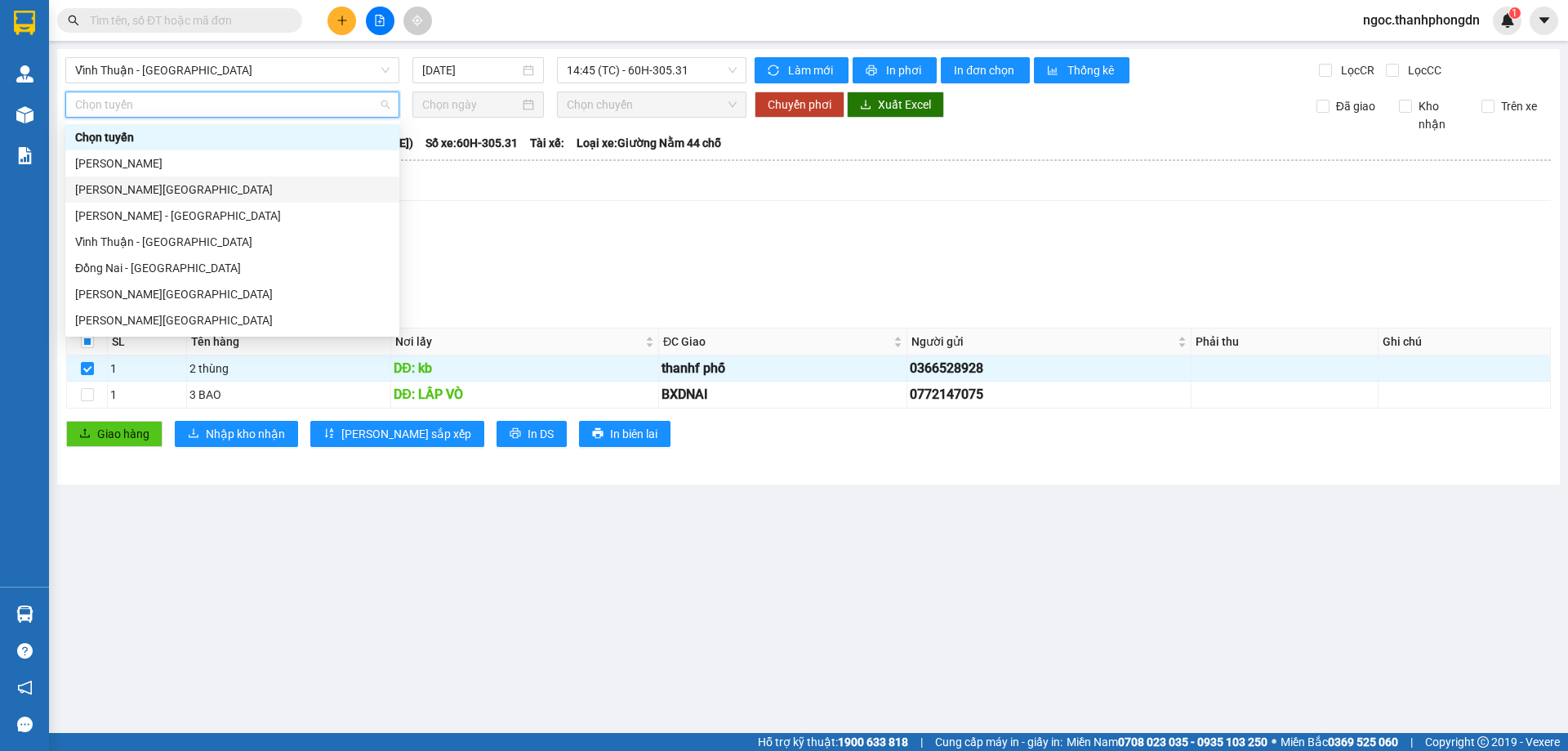
click at [163, 188] on div "[PERSON_NAME][GEOGRAPHIC_DATA]" at bounding box center [232, 189] width 314 height 18
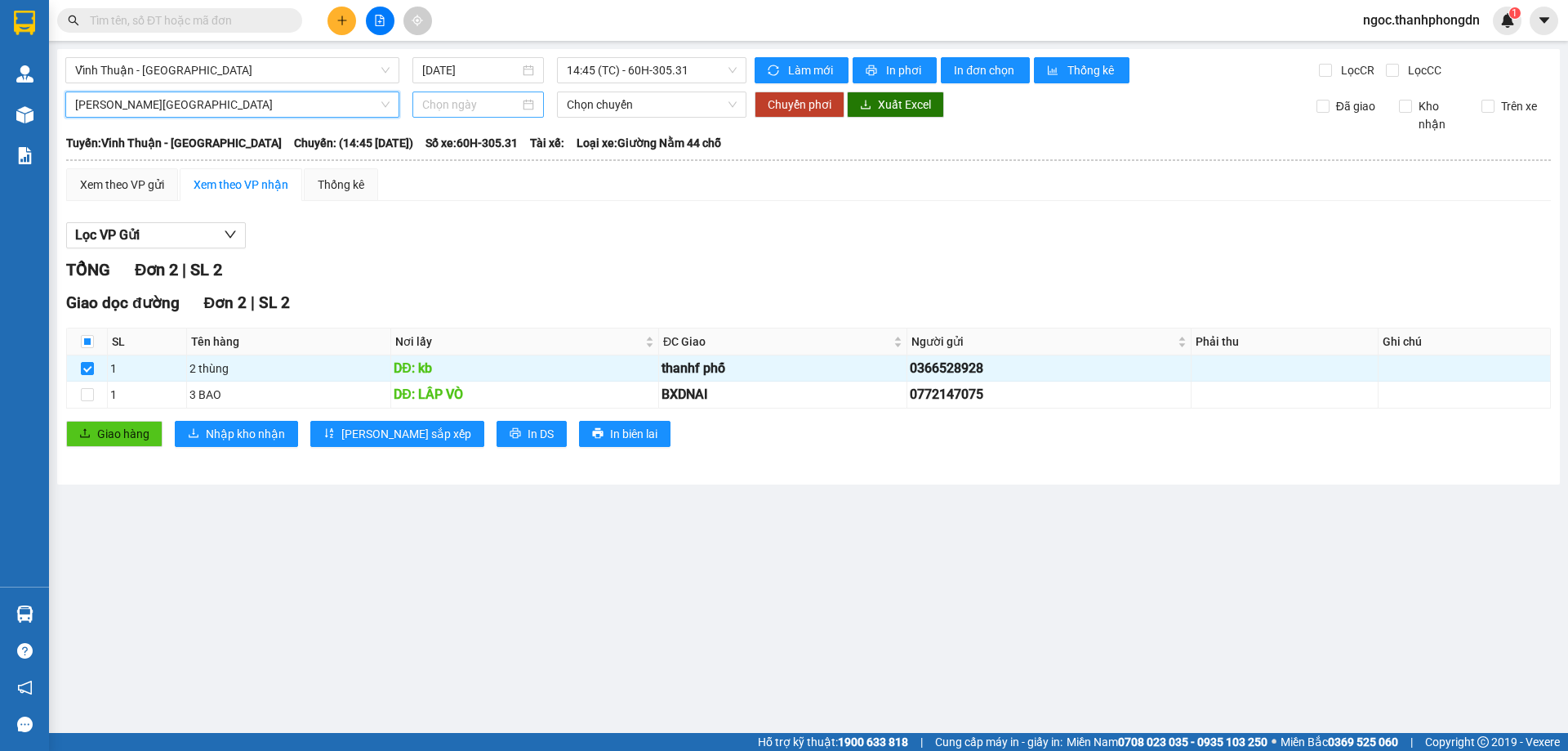
click at [472, 102] on input at bounding box center [470, 105] width 98 height 18
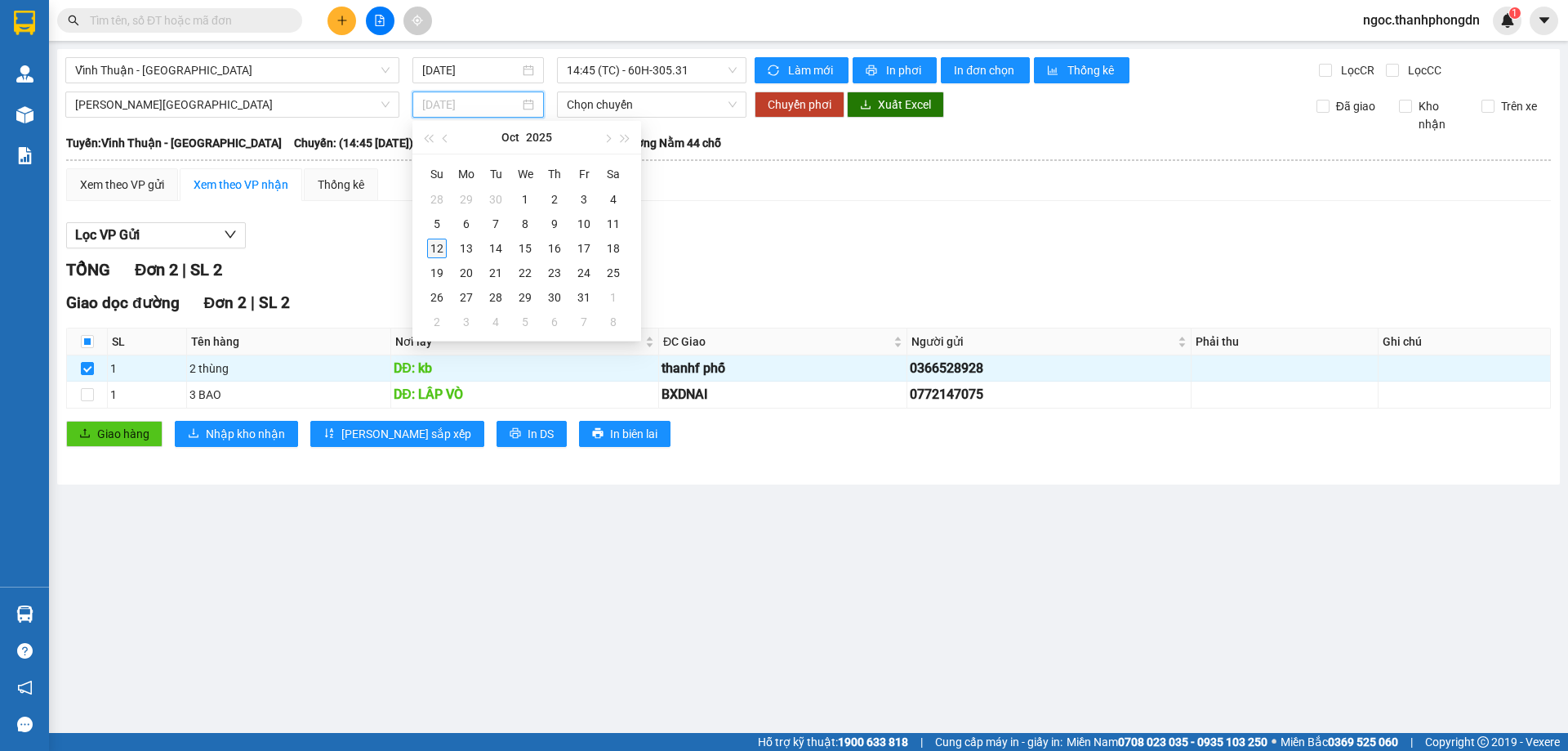
type input "[DATE]"
click at [432, 246] on div "12" at bounding box center [436, 248] width 19 height 19
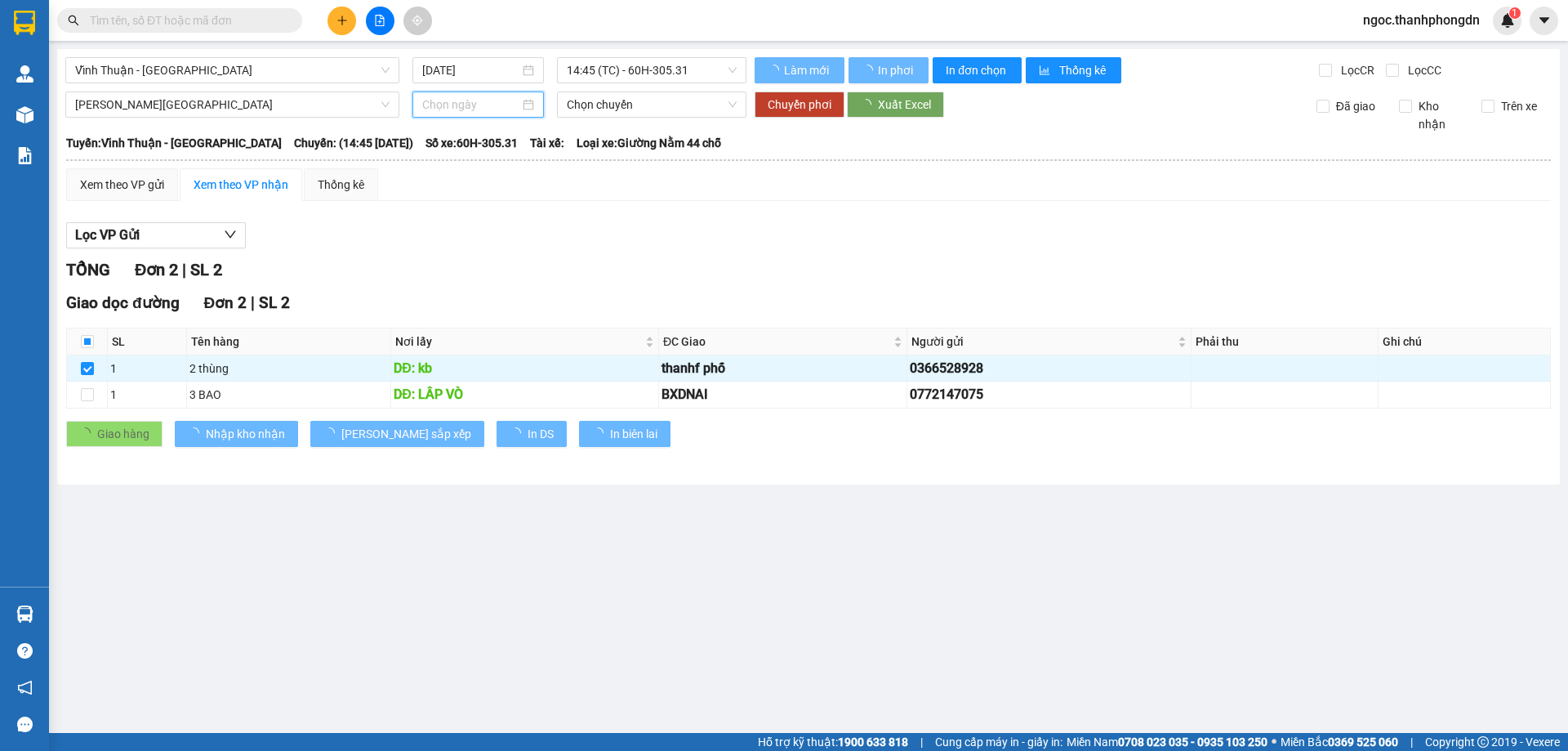
type input "[DATE]"
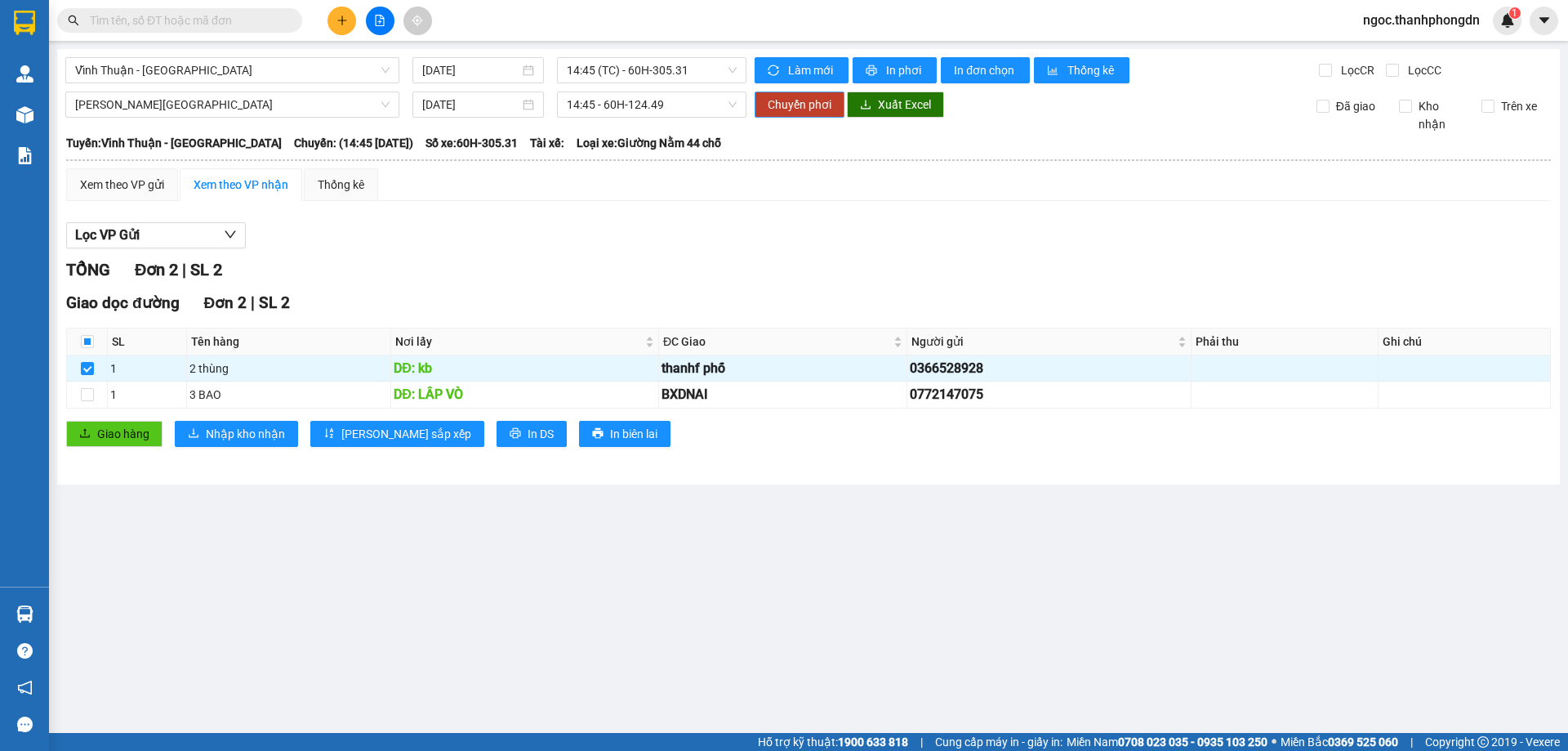
click at [801, 103] on span "Chuyển phơi" at bounding box center [799, 105] width 63 height 18
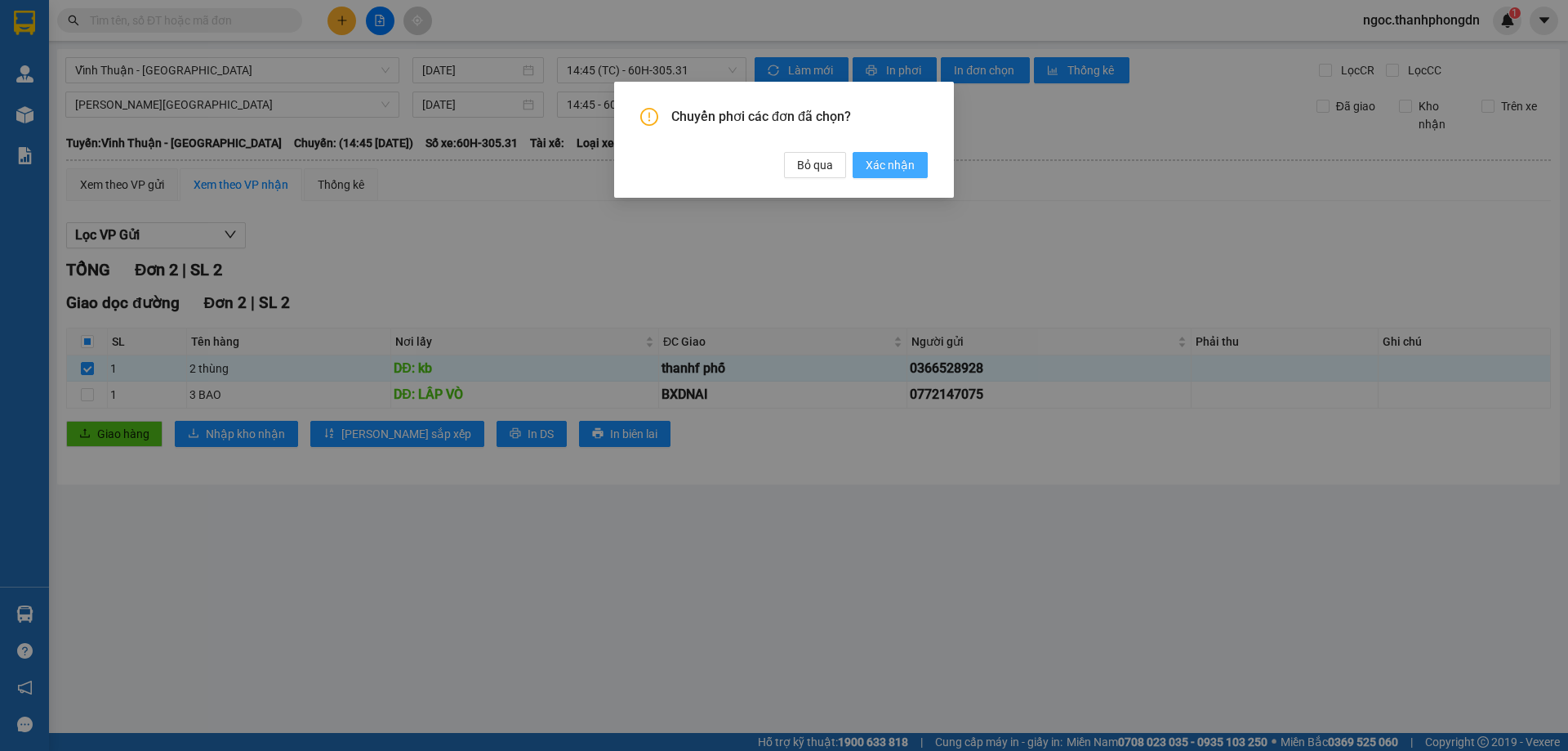
click at [877, 169] on span "Xác nhận" at bounding box center [890, 165] width 49 height 18
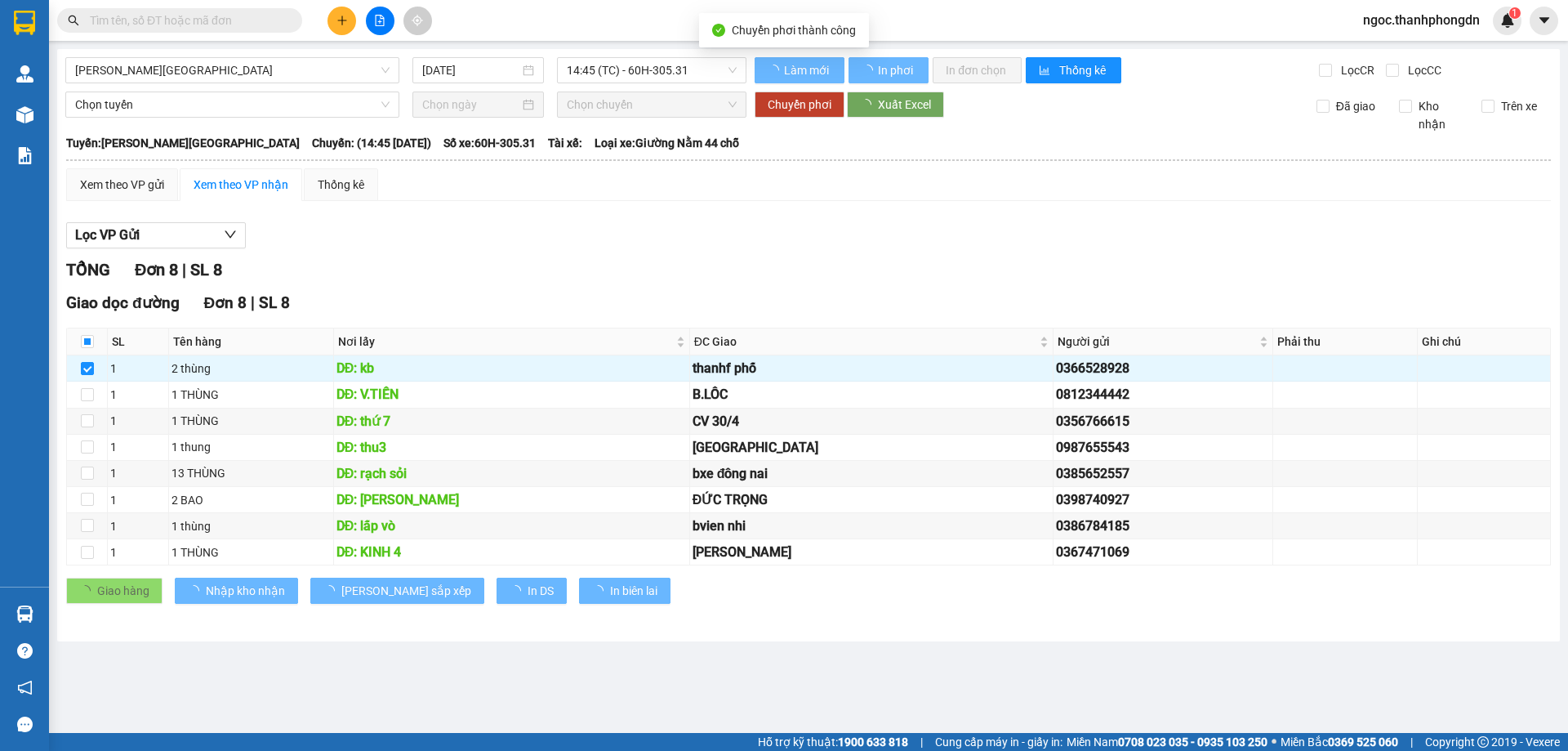
checkbox input "false"
